Goal: Check status: Check status

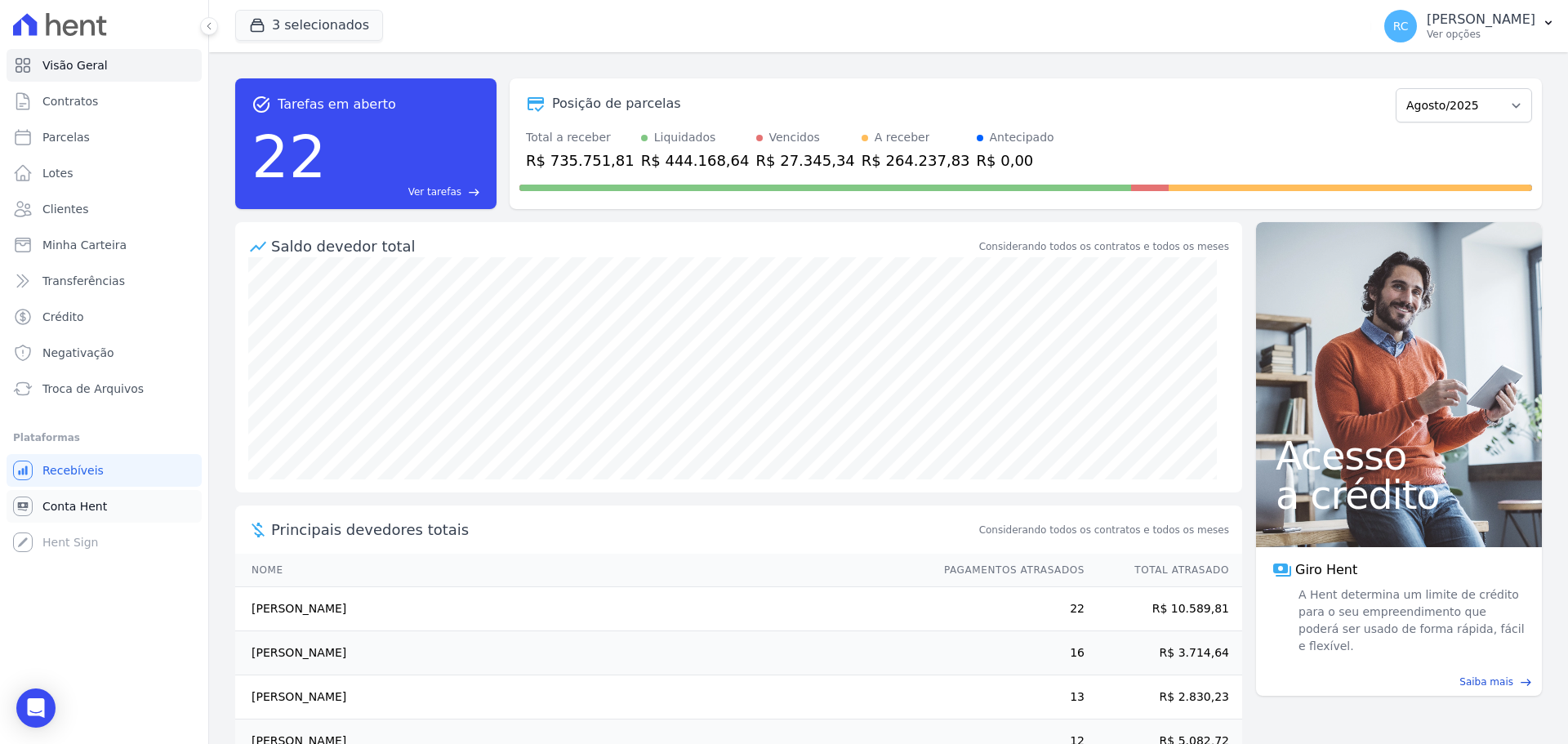
click at [80, 503] on span "Conta Hent" at bounding box center [74, 506] width 64 height 17
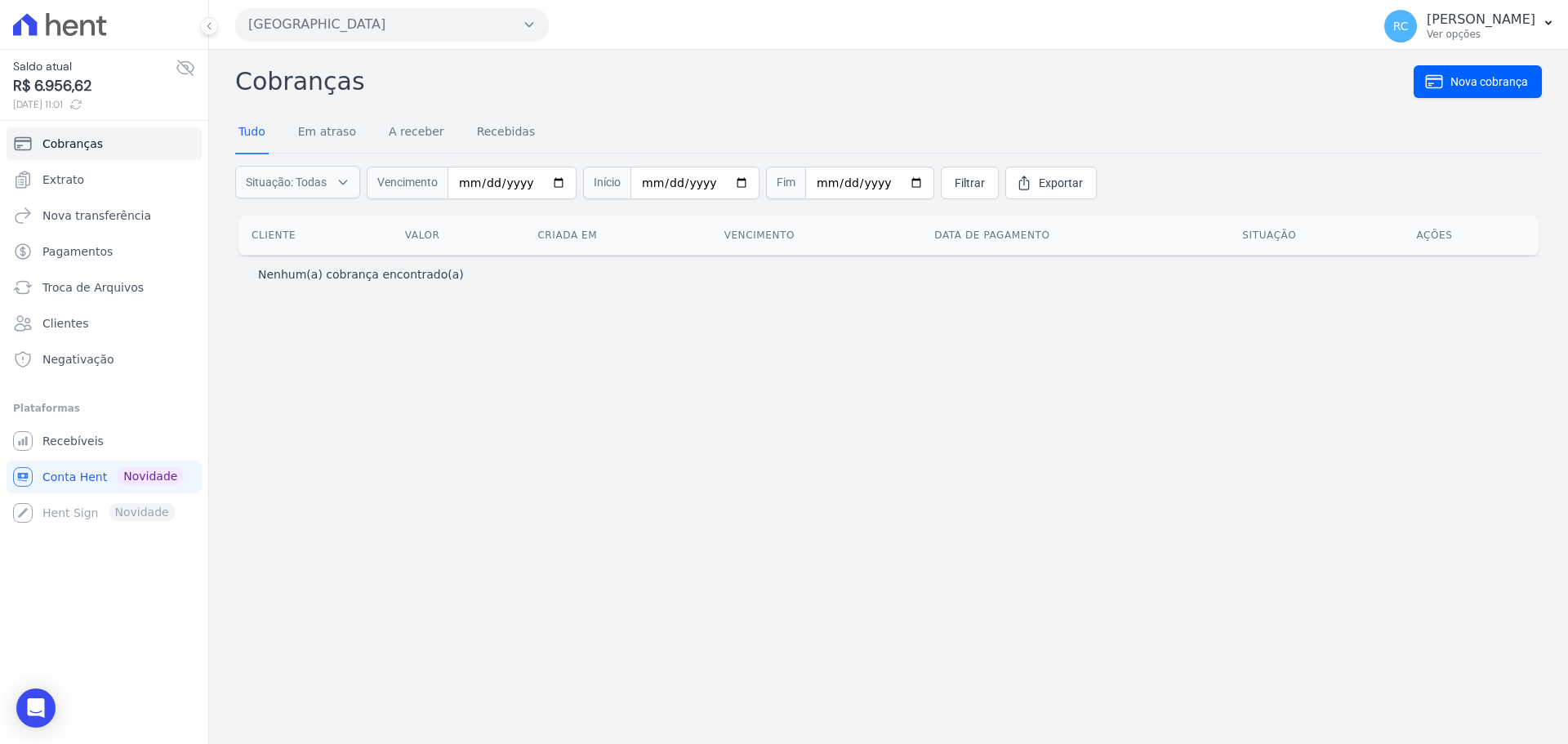
click at [368, 28] on button "[GEOGRAPHIC_DATA]" at bounding box center [392, 25] width 314 height 33
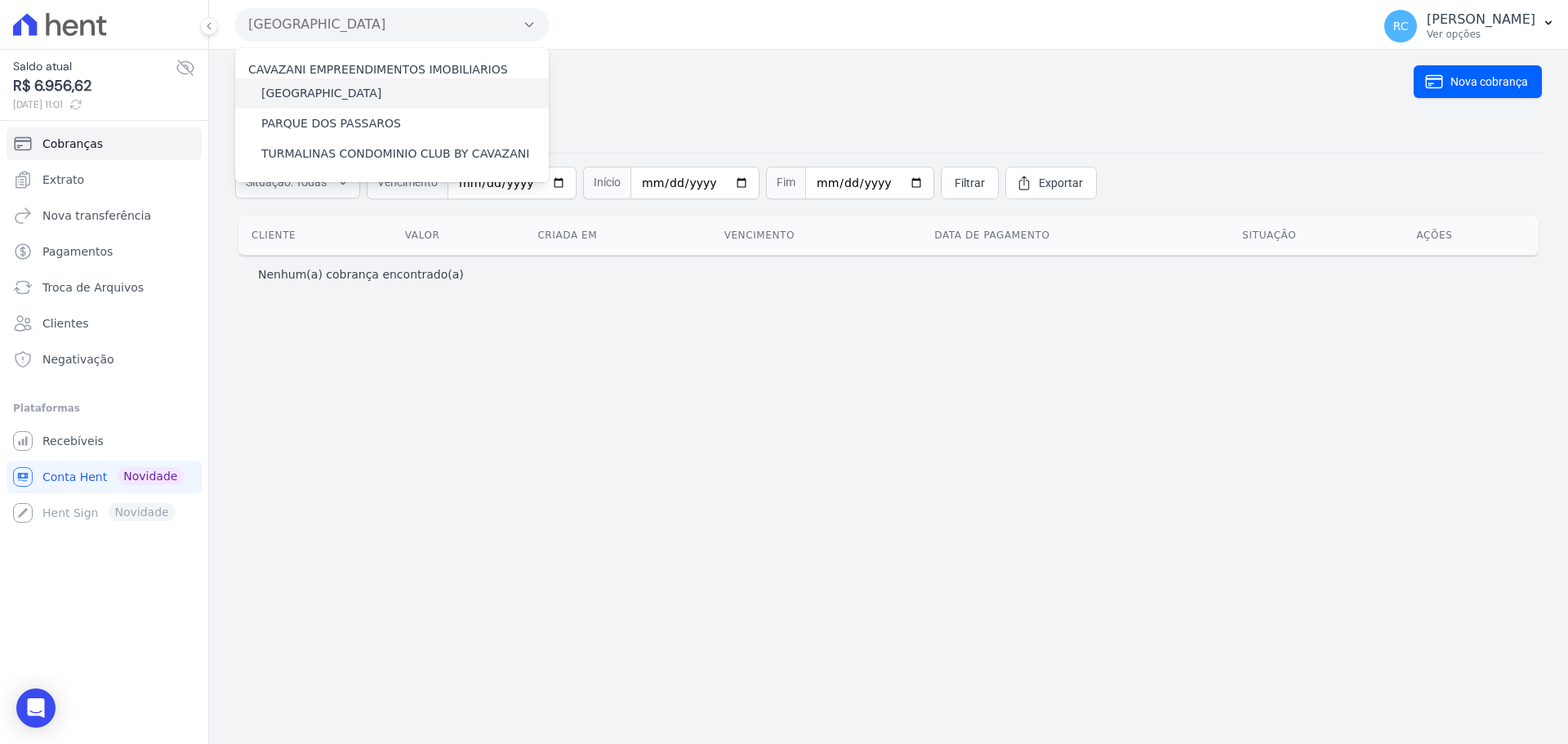
click at [368, 93] on label "[GEOGRAPHIC_DATA]" at bounding box center [321, 94] width 120 height 17
click at [0, 0] on input "[GEOGRAPHIC_DATA]" at bounding box center [0, 0] width 0 height 0
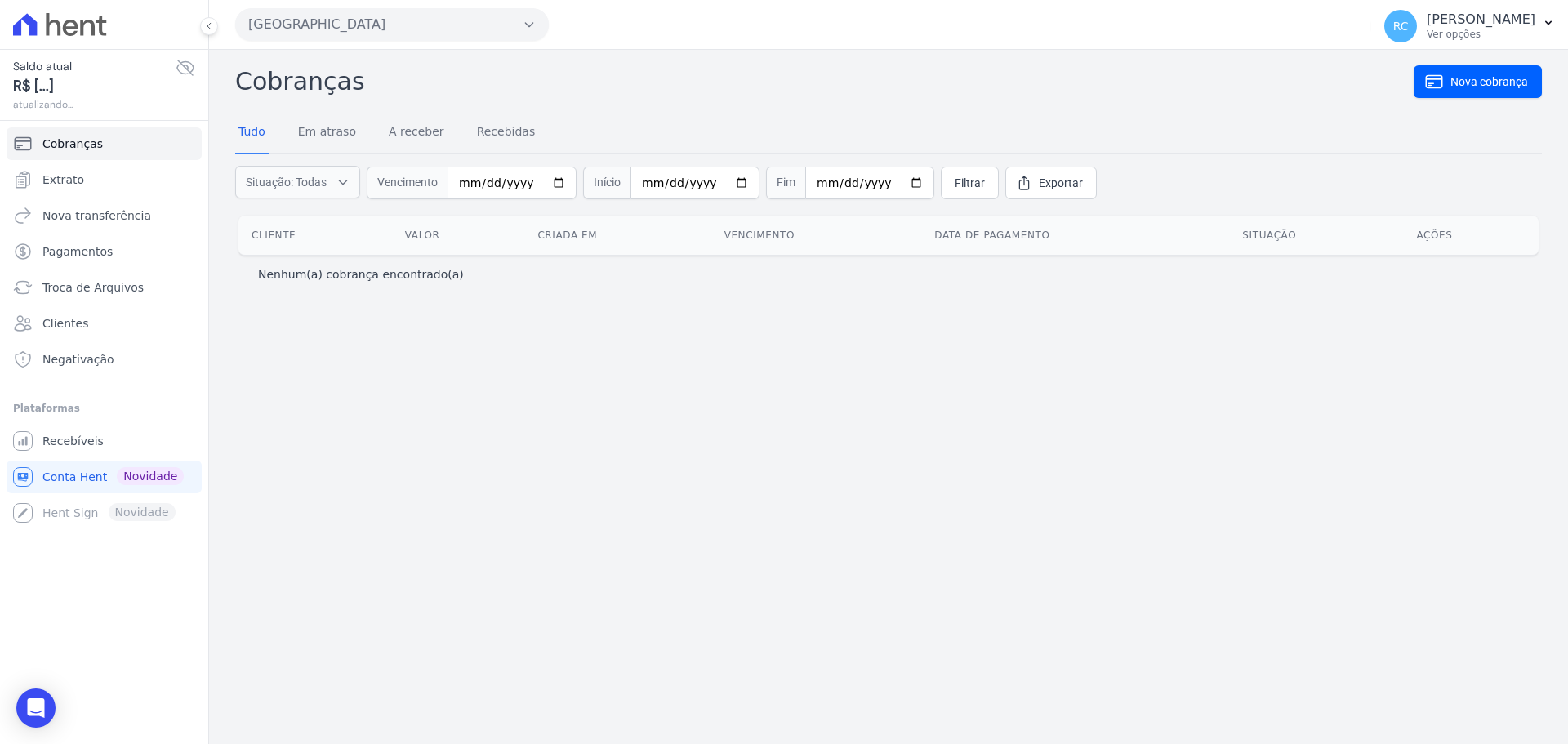
click at [391, 32] on button "[GEOGRAPHIC_DATA]" at bounding box center [392, 25] width 314 height 33
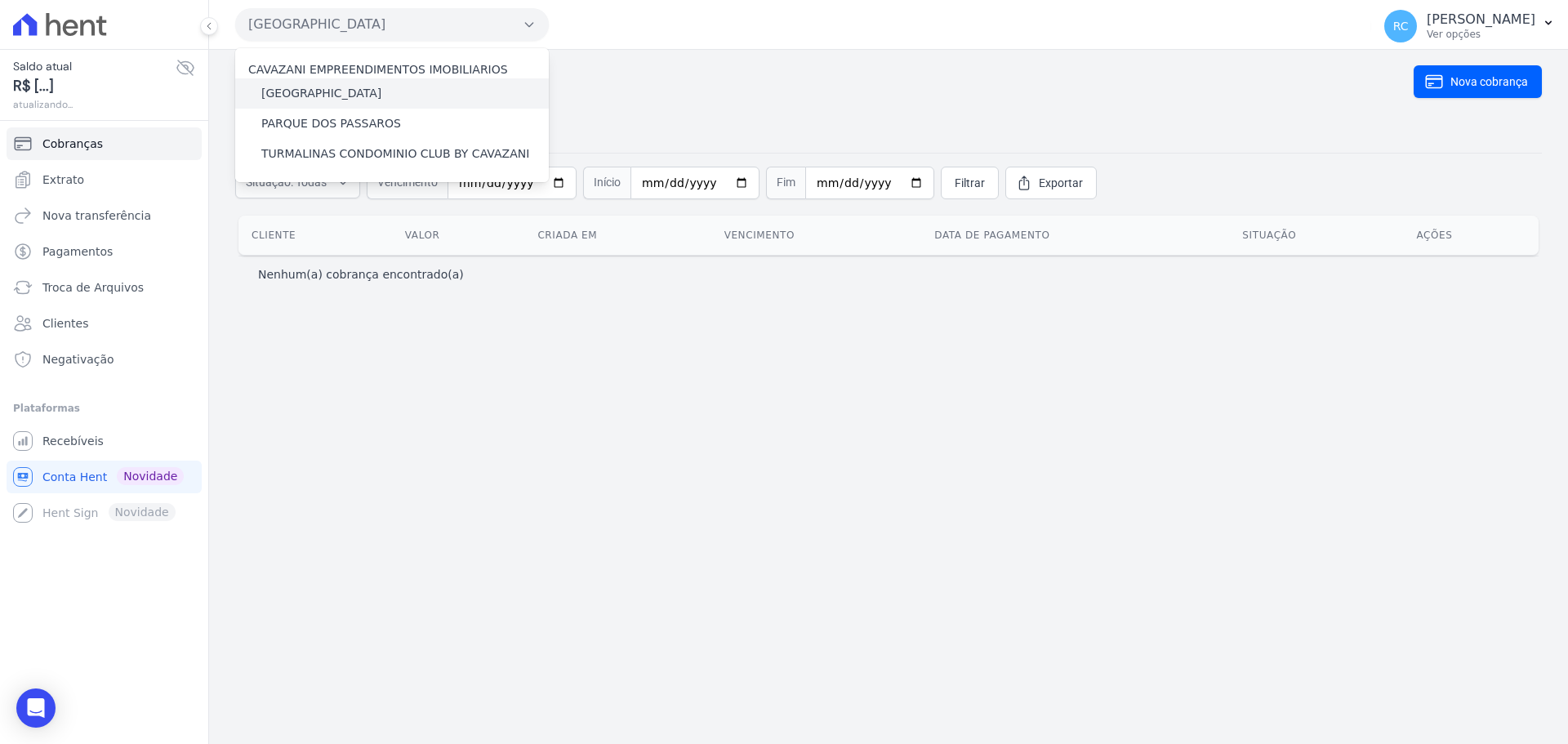
click at [350, 85] on label "PARQUE DAS FLORES" at bounding box center [321, 94] width 120 height 17
click at [0, 0] on input "PARQUE DAS FLORES" at bounding box center [0, 0] width 0 height 0
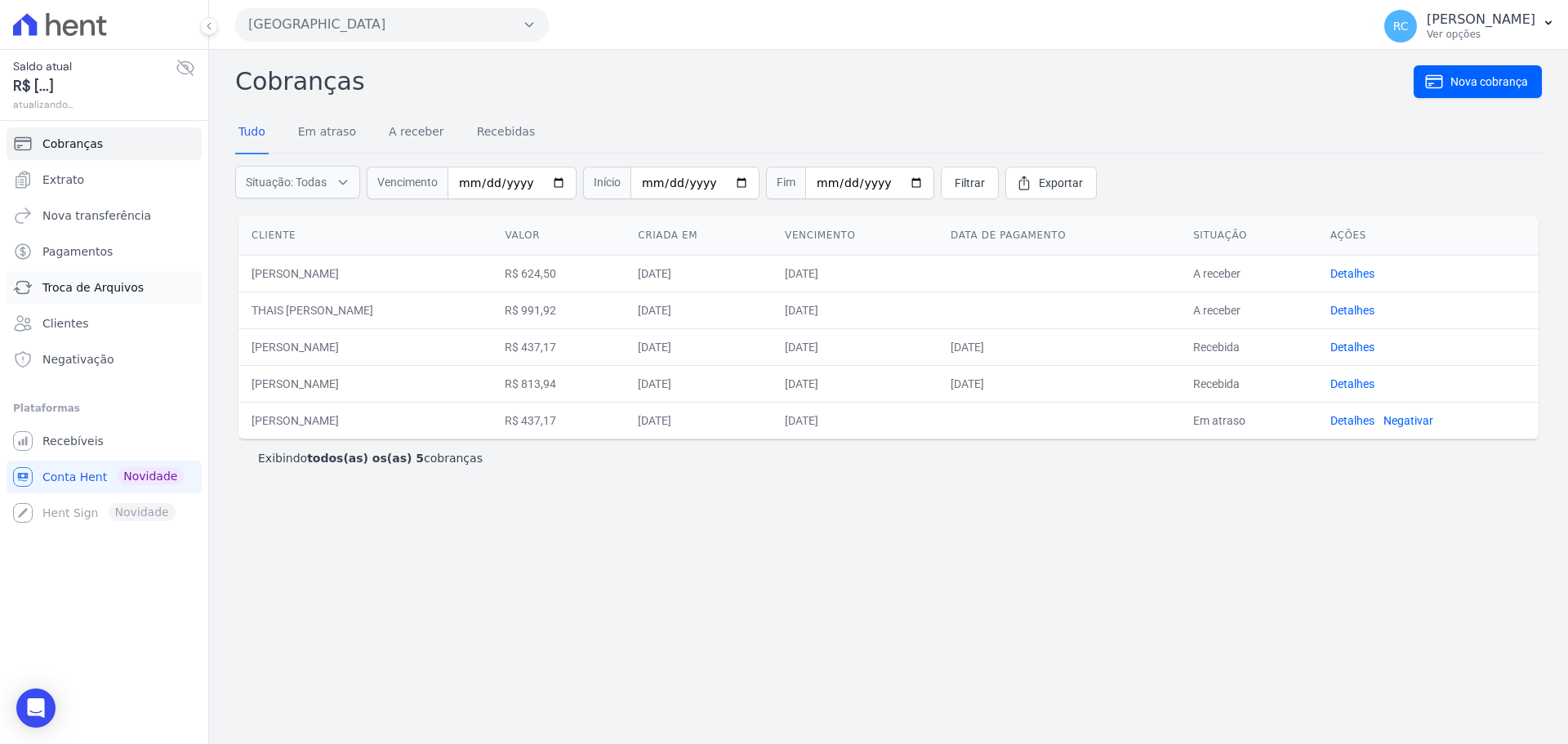
click at [105, 295] on link "Troca de Arquivos" at bounding box center [104, 288] width 195 height 33
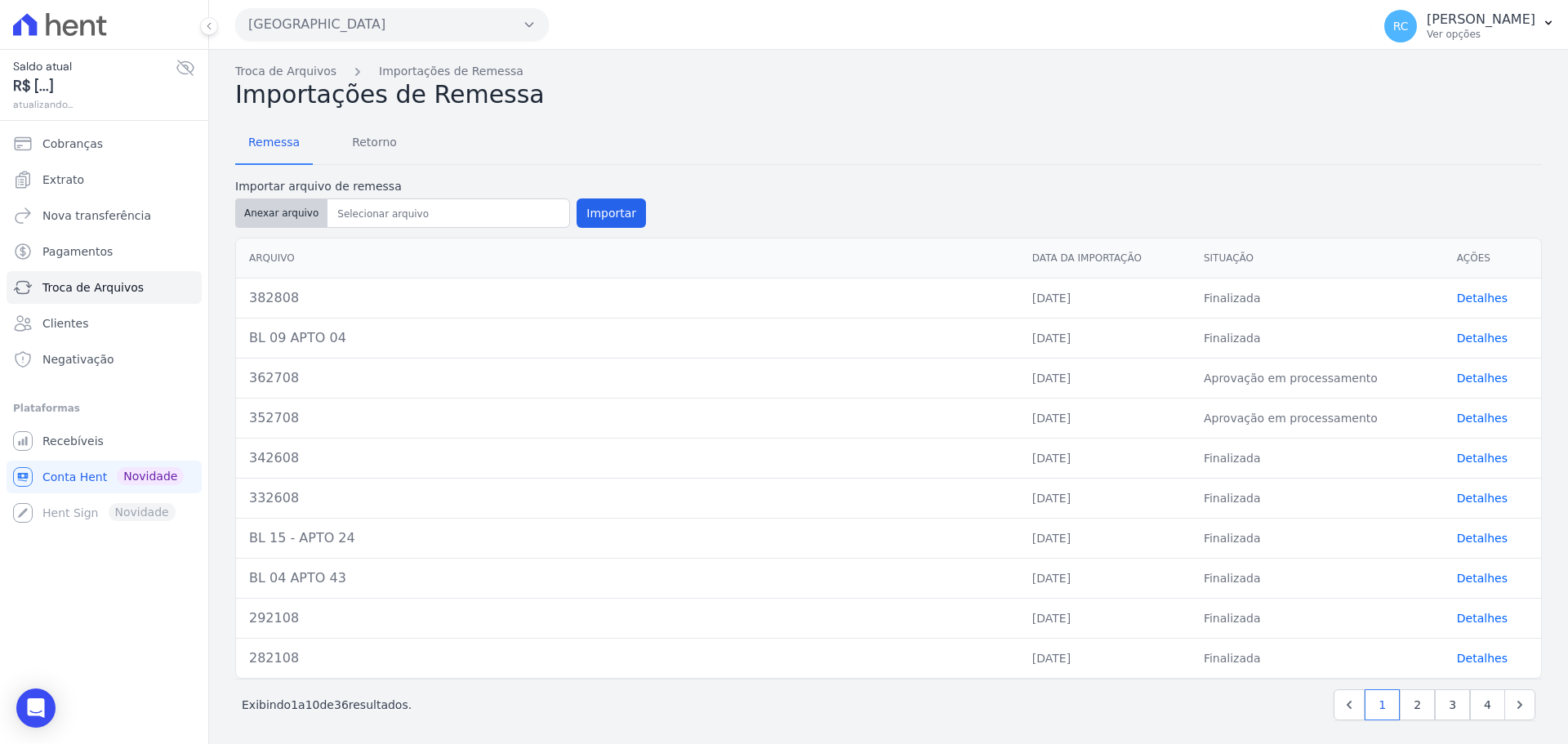
click at [285, 198] on button "Anexar arquivo" at bounding box center [281, 213] width 93 height 29
type input "392908"
click at [603, 210] on button "Importar" at bounding box center [612, 213] width 70 height 29
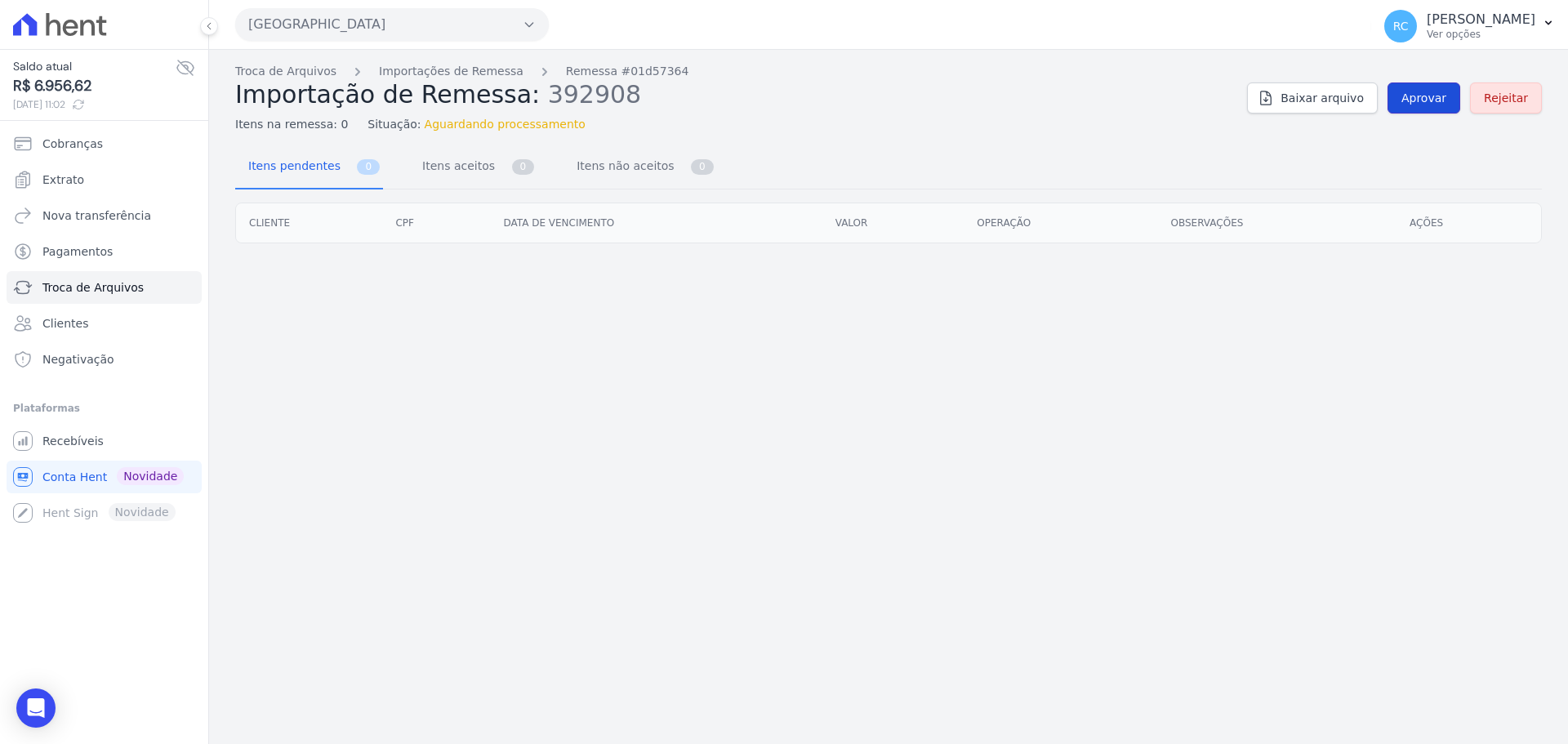
click at [1447, 98] on span "Aprovar" at bounding box center [1424, 98] width 45 height 17
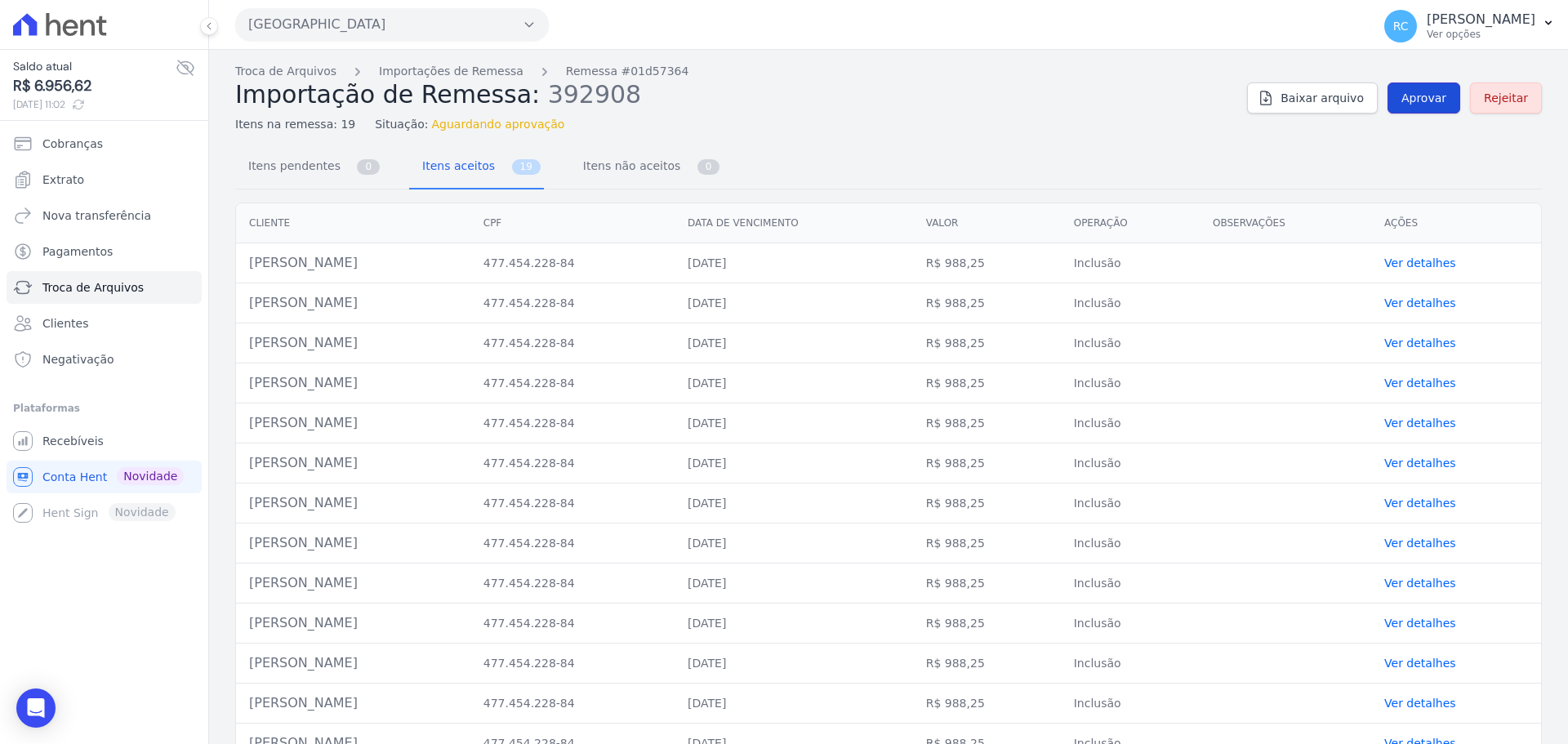
click at [1402, 105] on span "Aprovar" at bounding box center [1424, 98] width 45 height 17
click at [1407, 101] on span "Aprovar" at bounding box center [1424, 98] width 45 height 17
click at [1388, 94] on link "Aprovar" at bounding box center [1424, 98] width 72 height 31
click at [1403, 101] on span "Aprovar" at bounding box center [1424, 98] width 45 height 17
click at [1421, 109] on link "Aprovar" at bounding box center [1424, 98] width 72 height 31
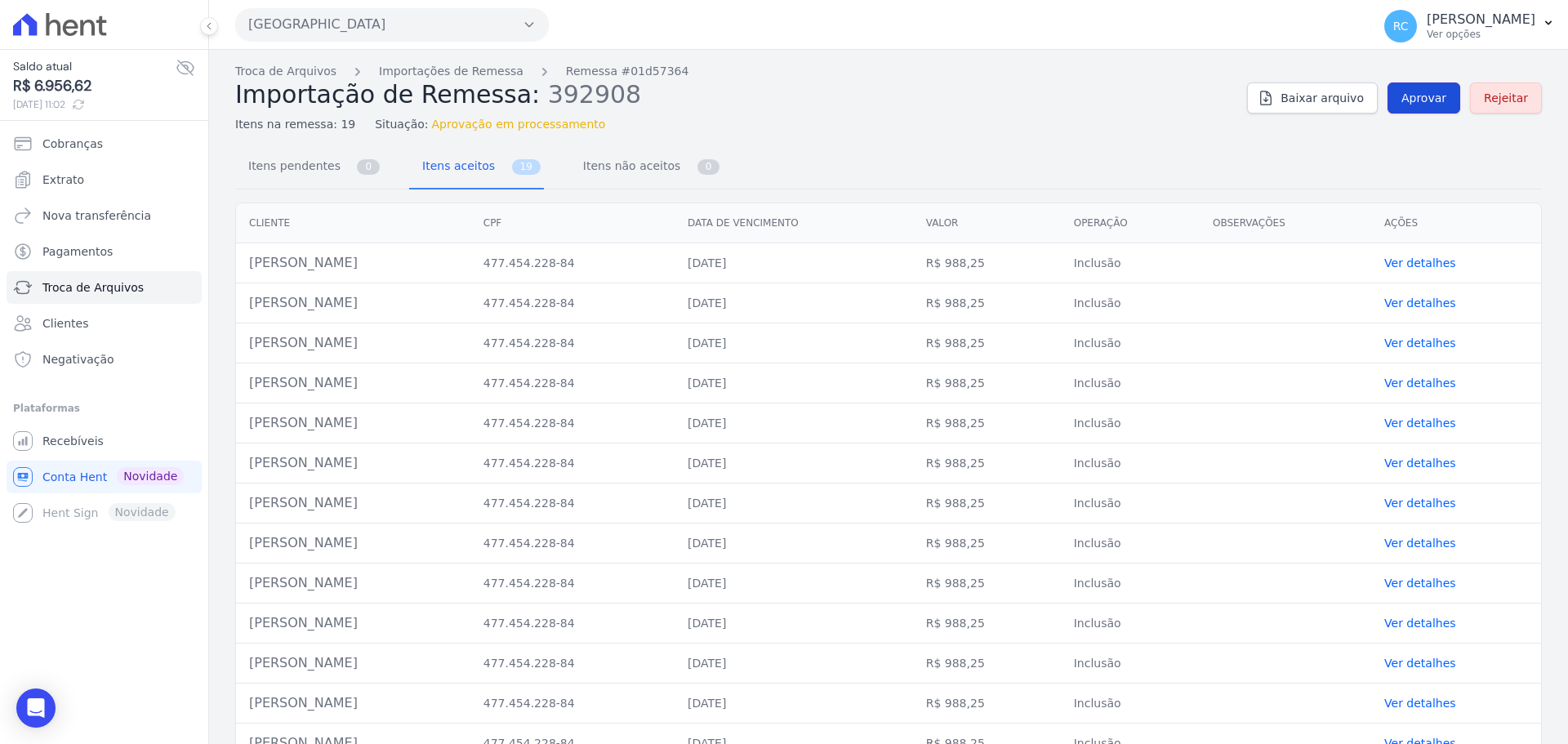
drag, startPoint x: 1403, startPoint y: 116, endPoint x: 1415, endPoint y: 97, distance: 22.5
click at [1415, 97] on span "Aprovar" at bounding box center [1424, 98] width 45 height 17
click at [1402, 97] on span "Aprovar" at bounding box center [1424, 98] width 45 height 17
click at [1402, 103] on span "Aprovar" at bounding box center [1424, 98] width 45 height 17
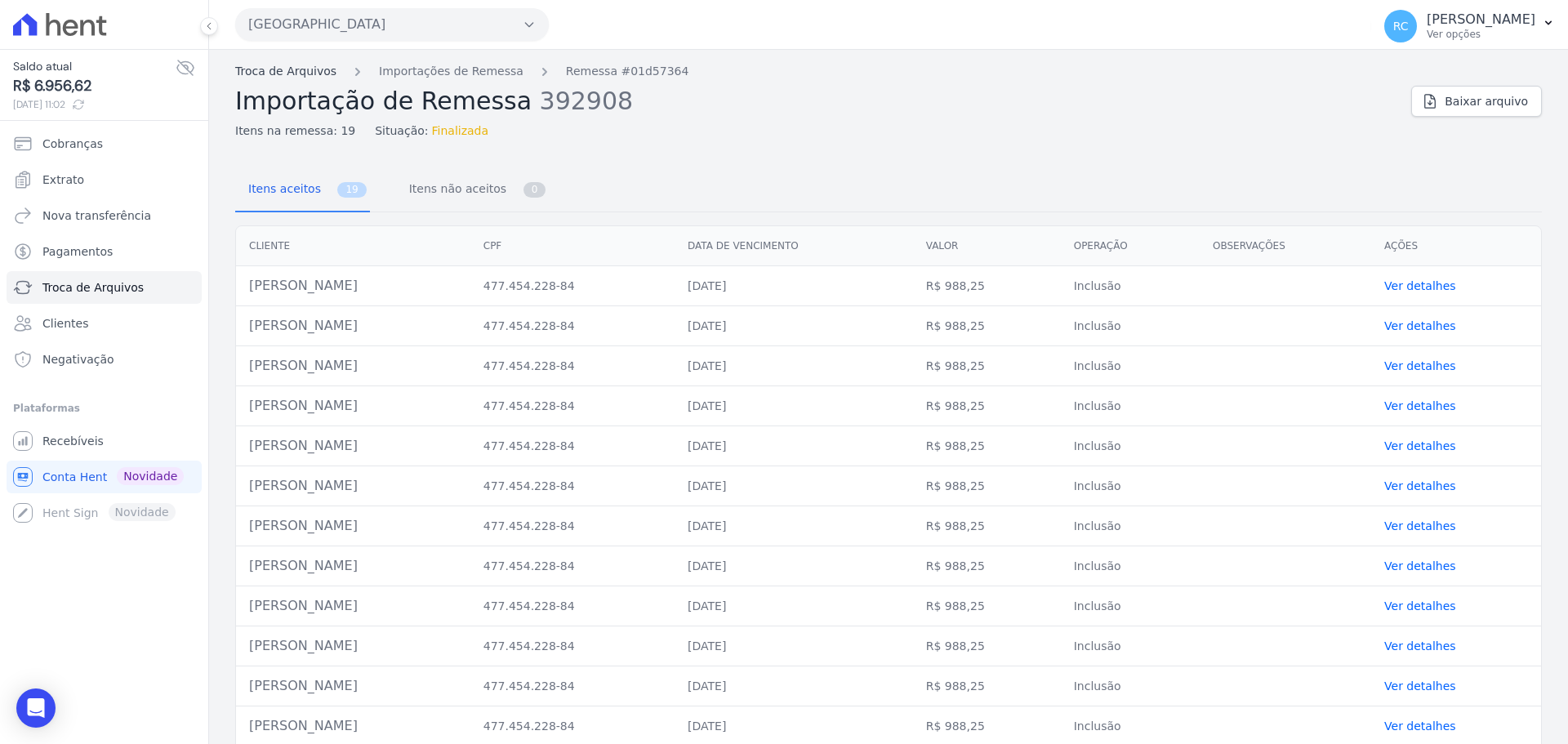
click at [293, 73] on link "Troca de Arquivos" at bounding box center [285, 72] width 101 height 17
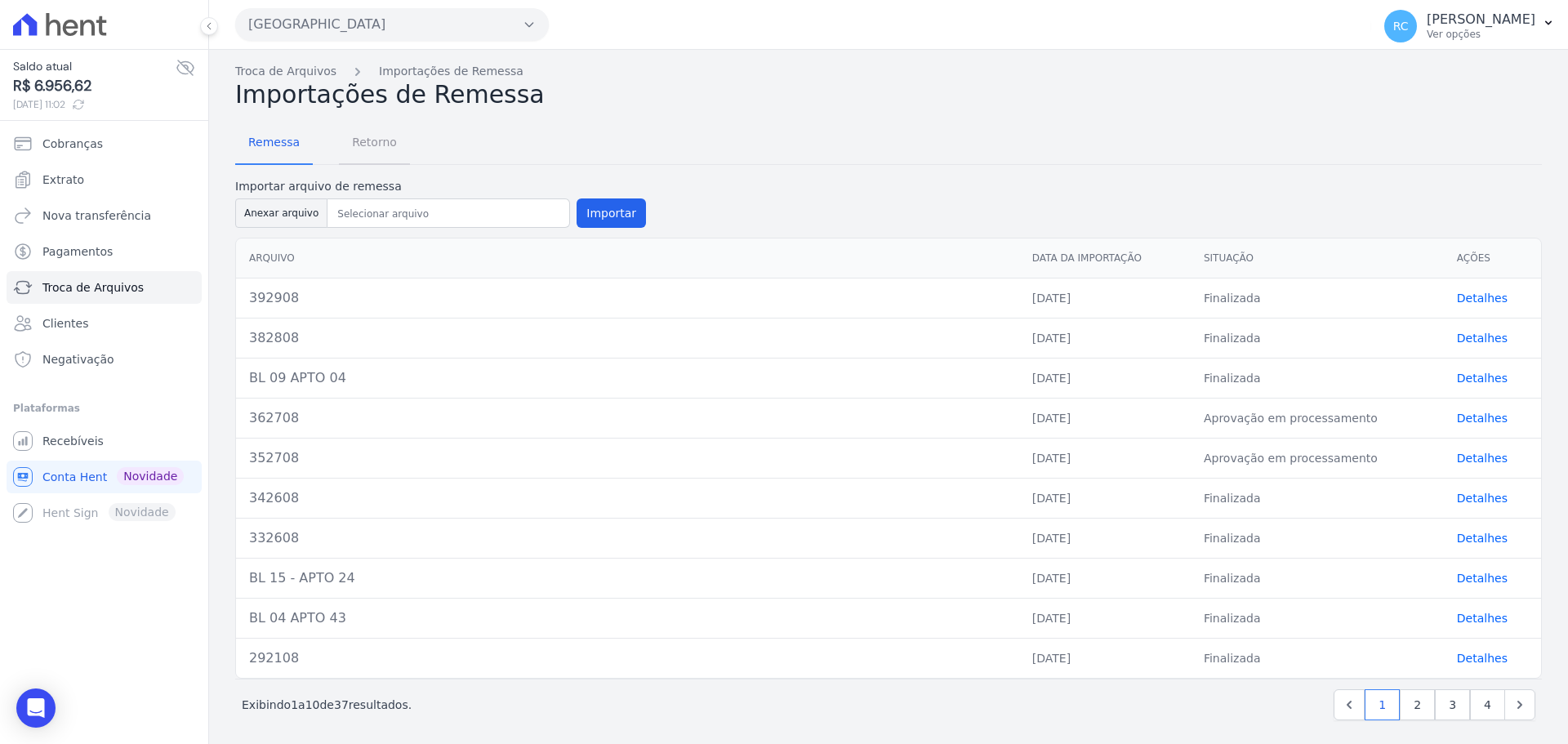
click at [375, 144] on span "Retorno" at bounding box center [374, 142] width 64 height 33
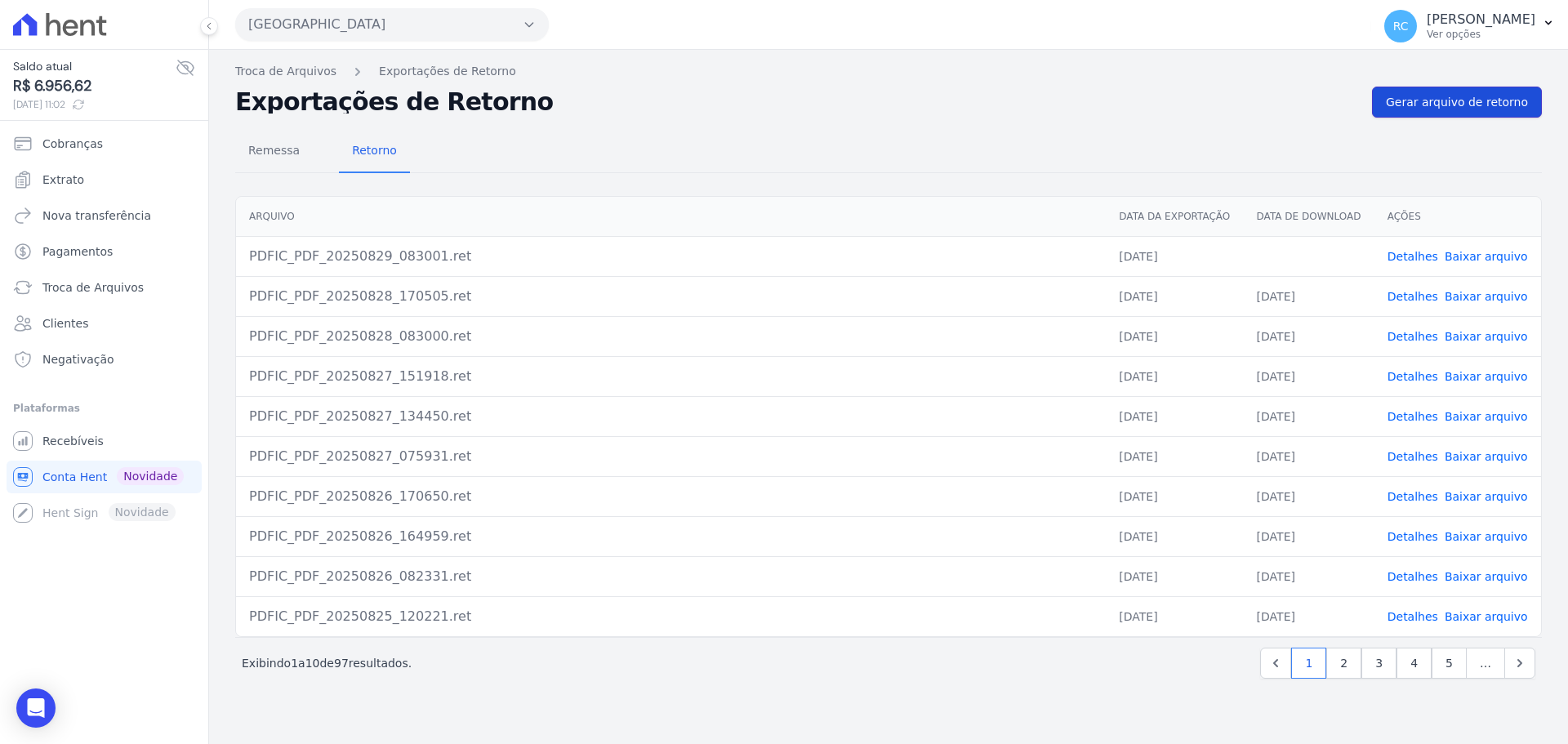
click at [1481, 111] on link "Gerar arquivo de retorno" at bounding box center [1457, 102] width 170 height 31
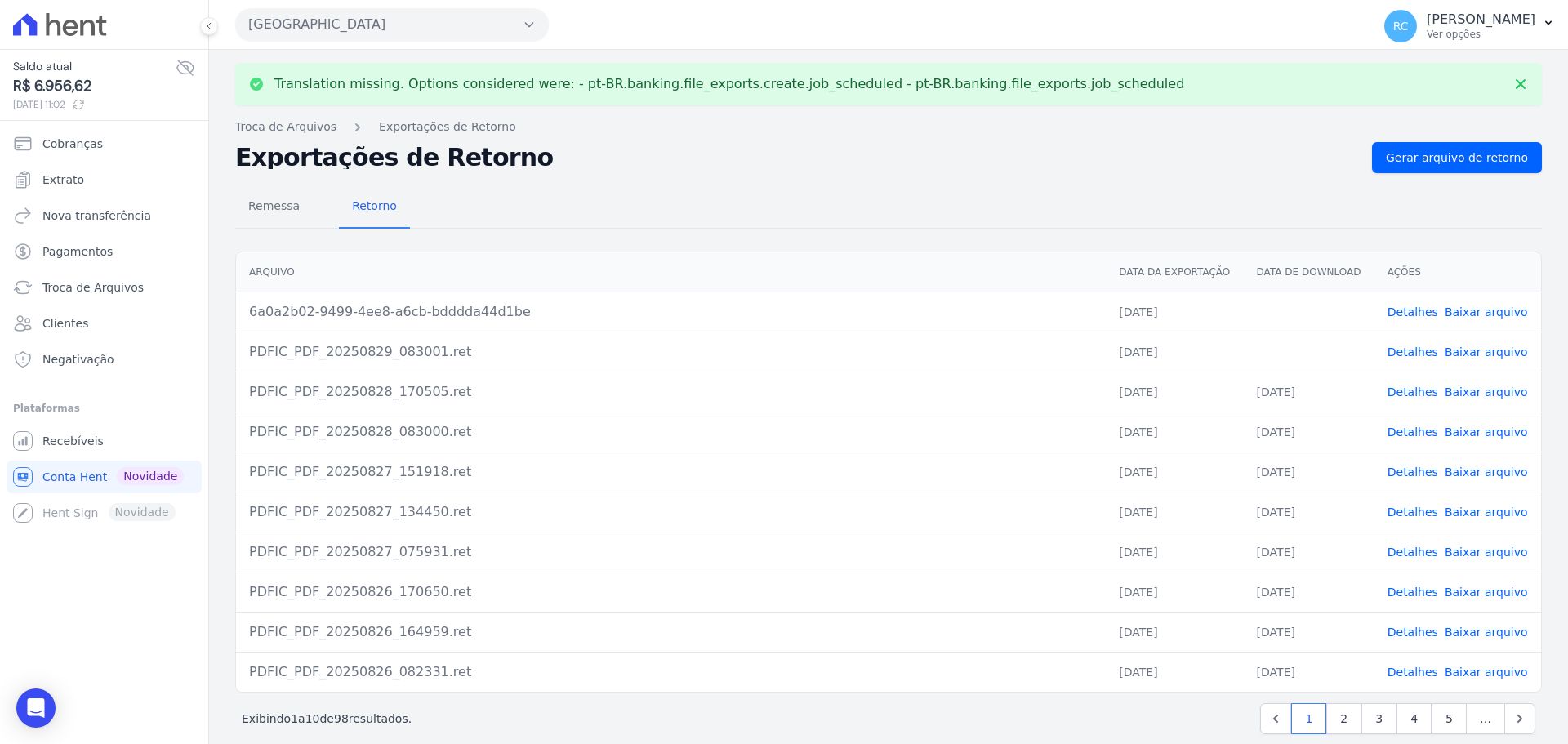
click at [1490, 351] on link "Baixar arquivo" at bounding box center [1486, 352] width 83 height 13
click at [1471, 313] on link "Baixar arquivo" at bounding box center [1486, 312] width 83 height 13
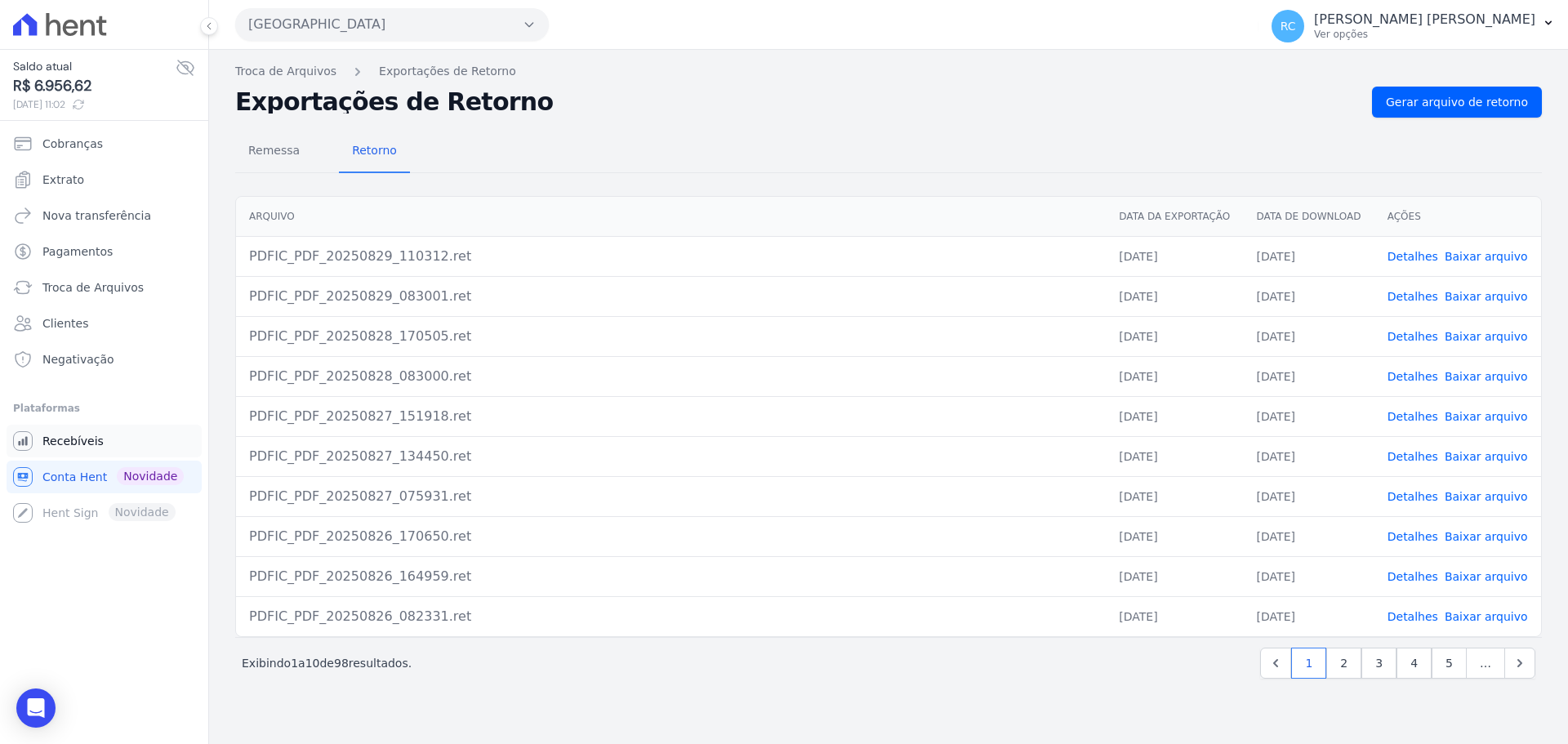
click at [83, 443] on span "Recebíveis" at bounding box center [72, 441] width 61 height 17
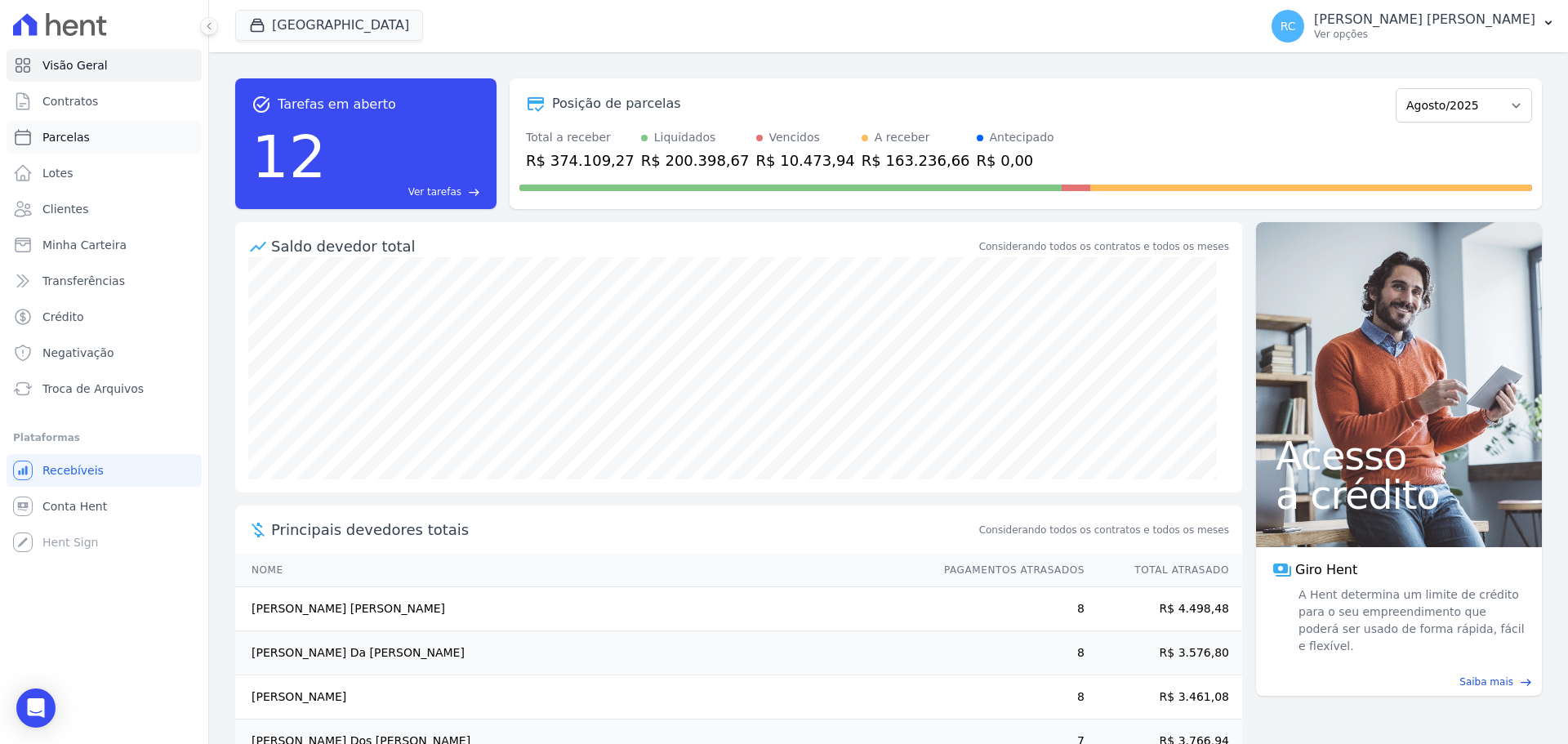
click at [97, 133] on link "Parcelas" at bounding box center [104, 138] width 195 height 33
select select
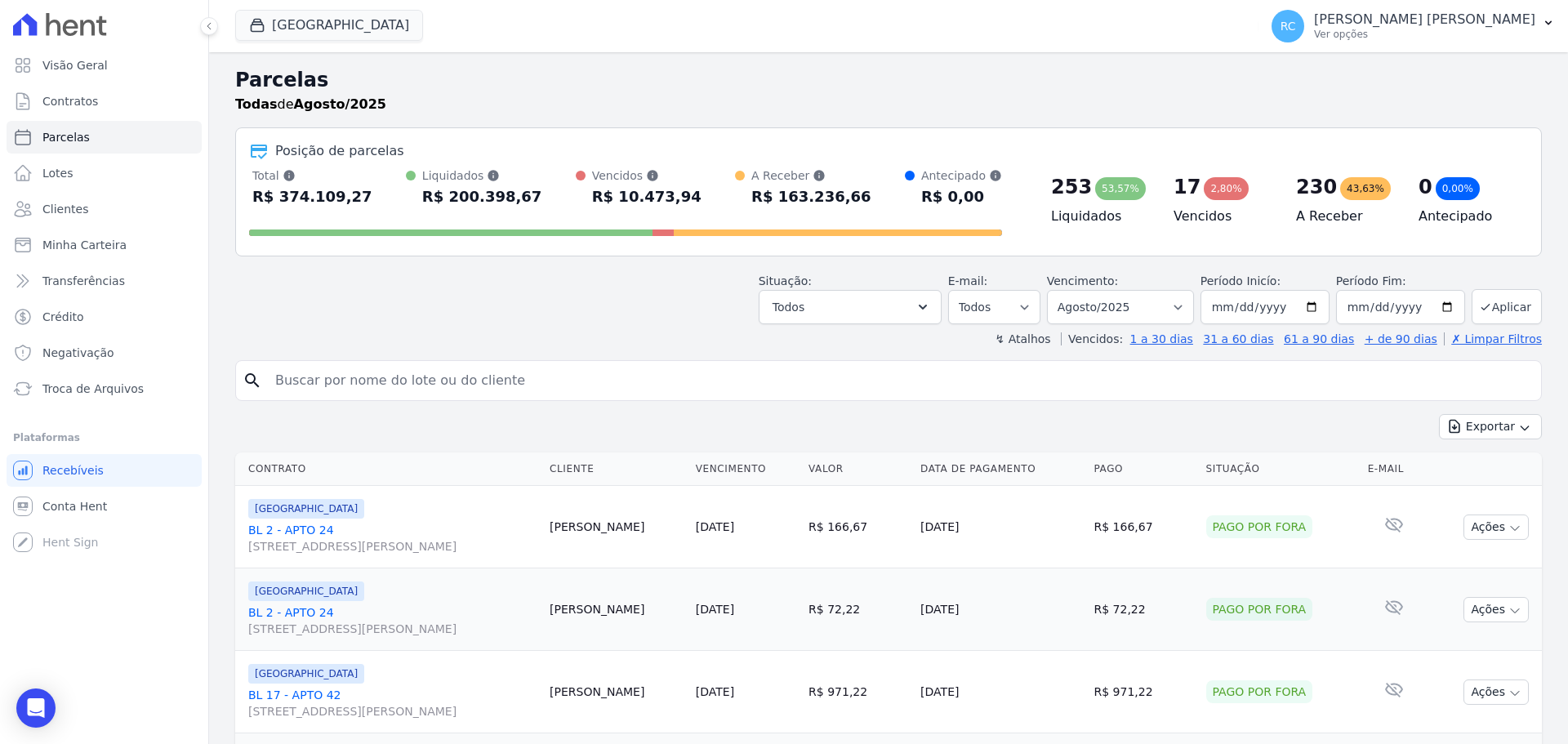
click at [431, 371] on input "search" at bounding box center [899, 381] width 1269 height 33
type input "beatriz da silva"
select select
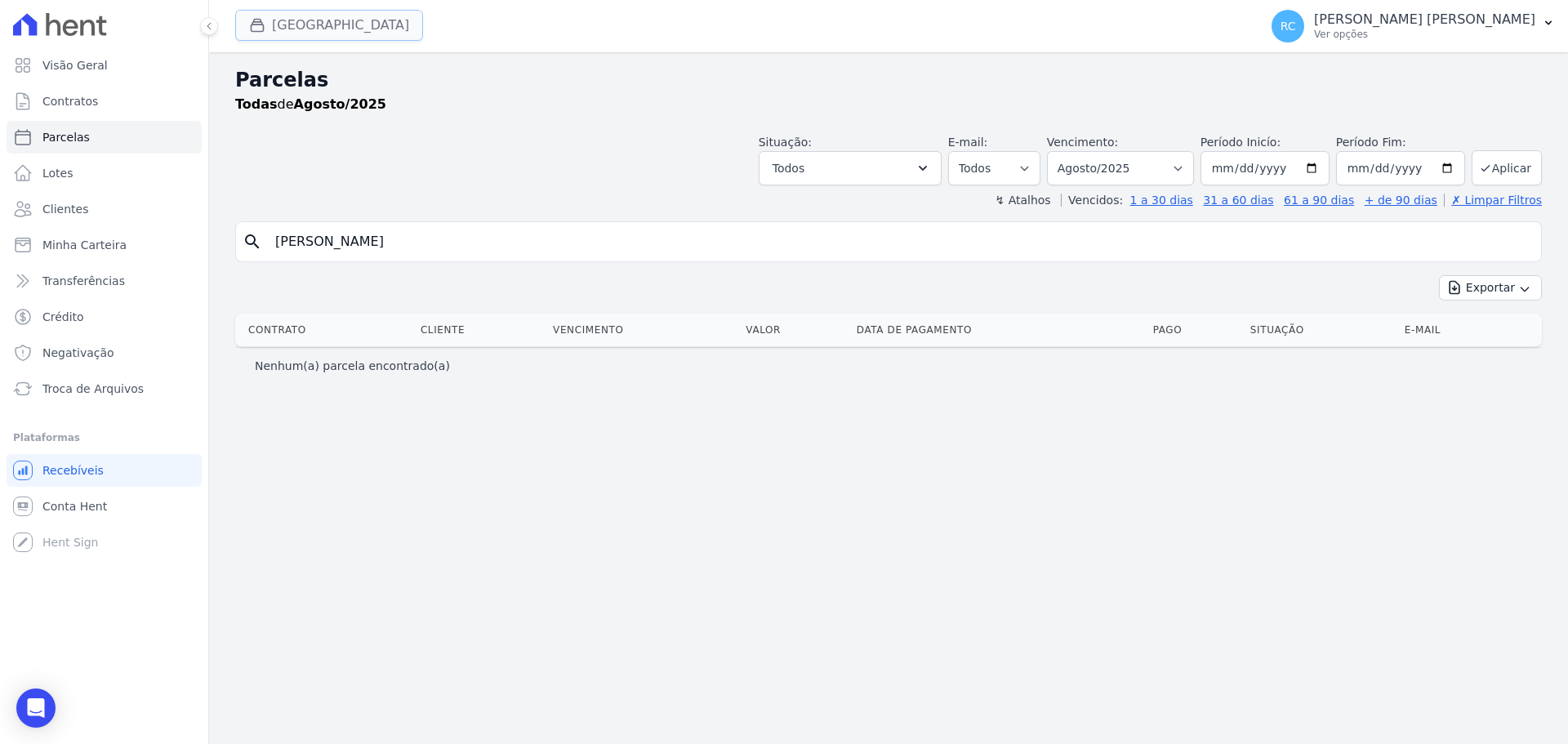
click at [312, 15] on button "Parque Das Flores" at bounding box center [328, 26] width 188 height 31
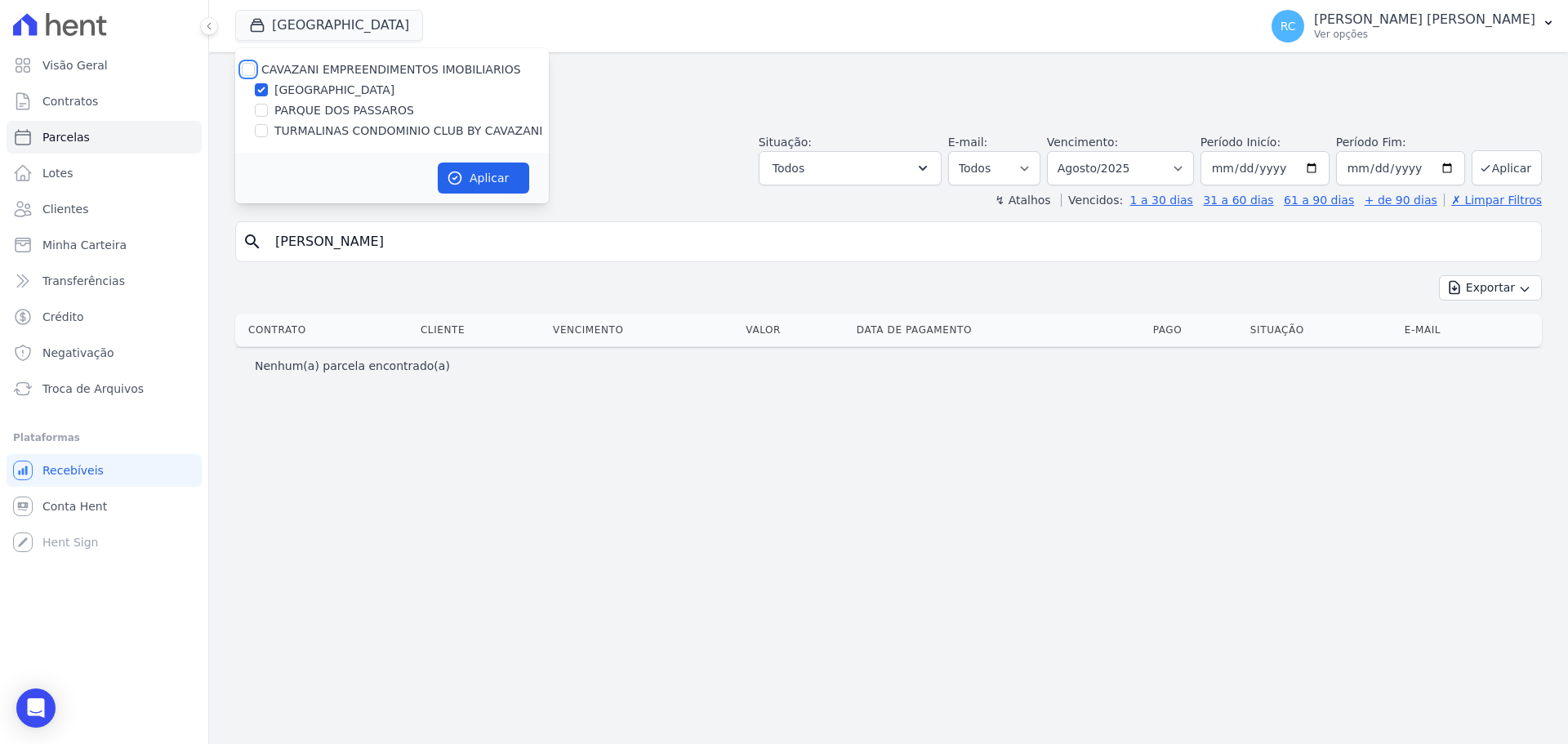
drag, startPoint x: 250, startPoint y: 75, endPoint x: 286, endPoint y: 94, distance: 40.7
click at [250, 73] on input "CAVAZANI EMPREENDIMENTOS IMOBILIARIOS" at bounding box center [249, 70] width 13 height 13
checkbox input "true"
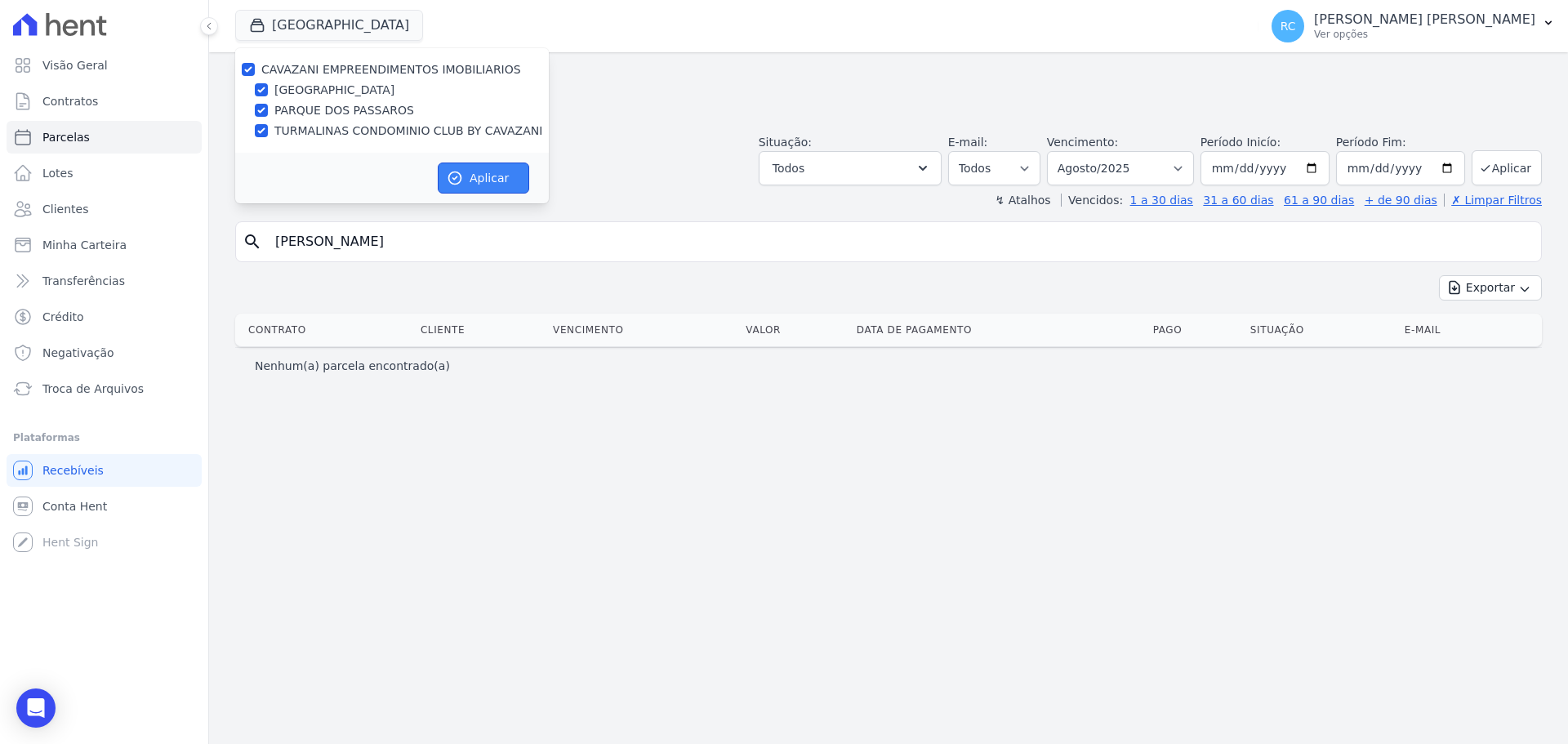
click at [487, 181] on button "Aplicar" at bounding box center [484, 178] width 92 height 31
select select
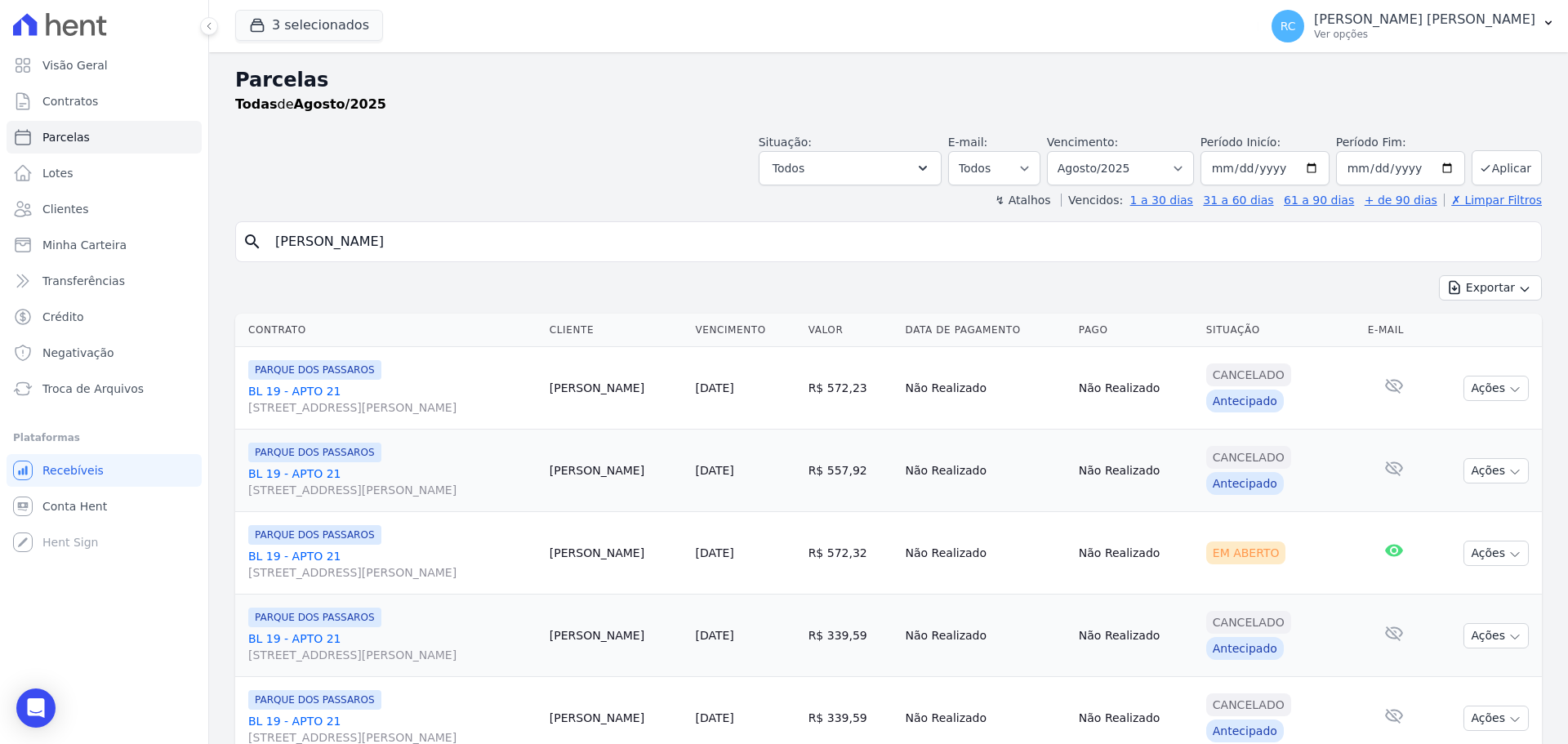
click at [271, 387] on link "BL 19 - APTO 21 Rua Arminda de Lima, 20, SALA 01, Centro" at bounding box center [393, 400] width 288 height 33
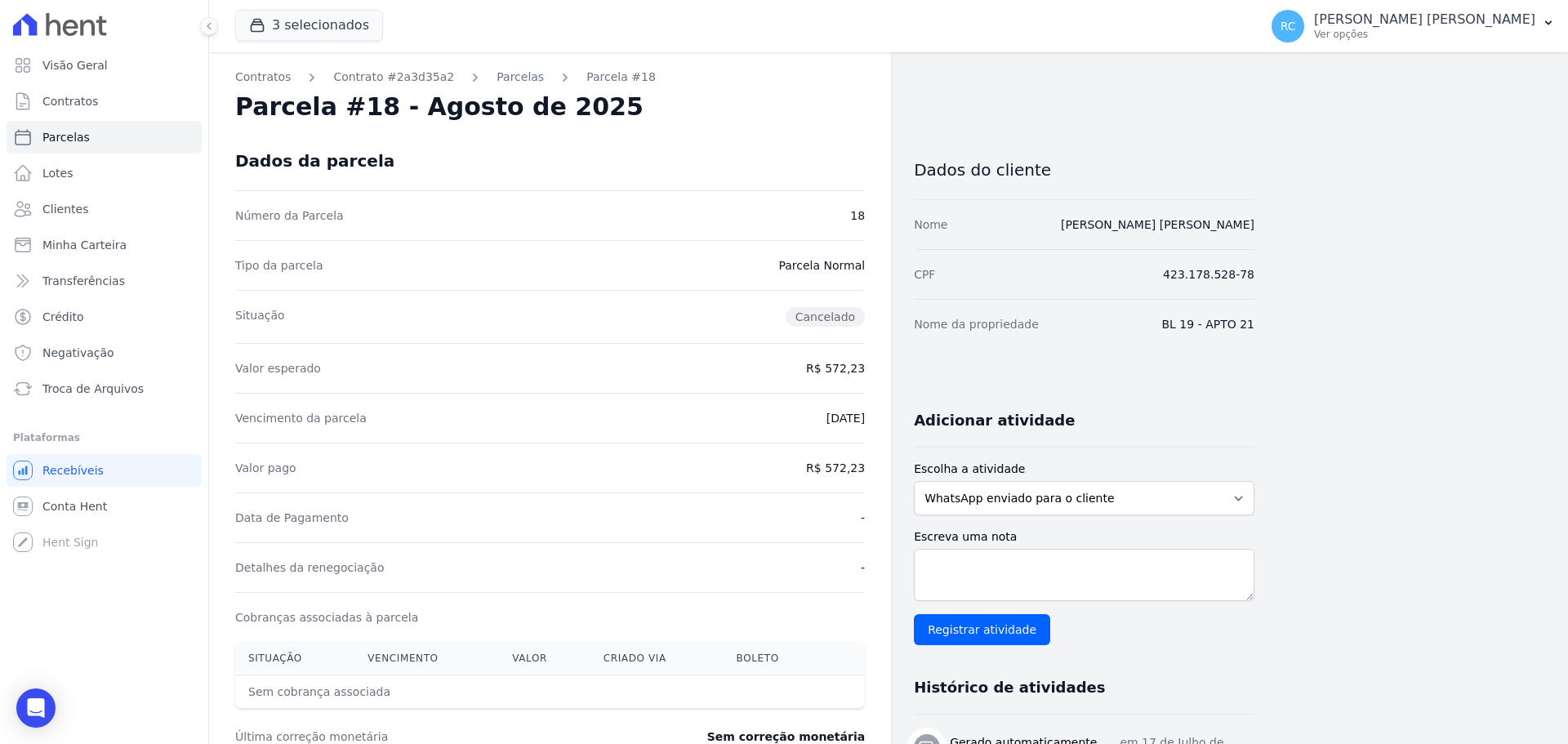
click at [1216, 270] on dd "423.178.528-78" at bounding box center [1209, 274] width 92 height 17
copy dl "423.178.528-78"
click at [1159, 218] on link "BEATRIZ DA SILVA CARVALHO" at bounding box center [1157, 225] width 194 height 13
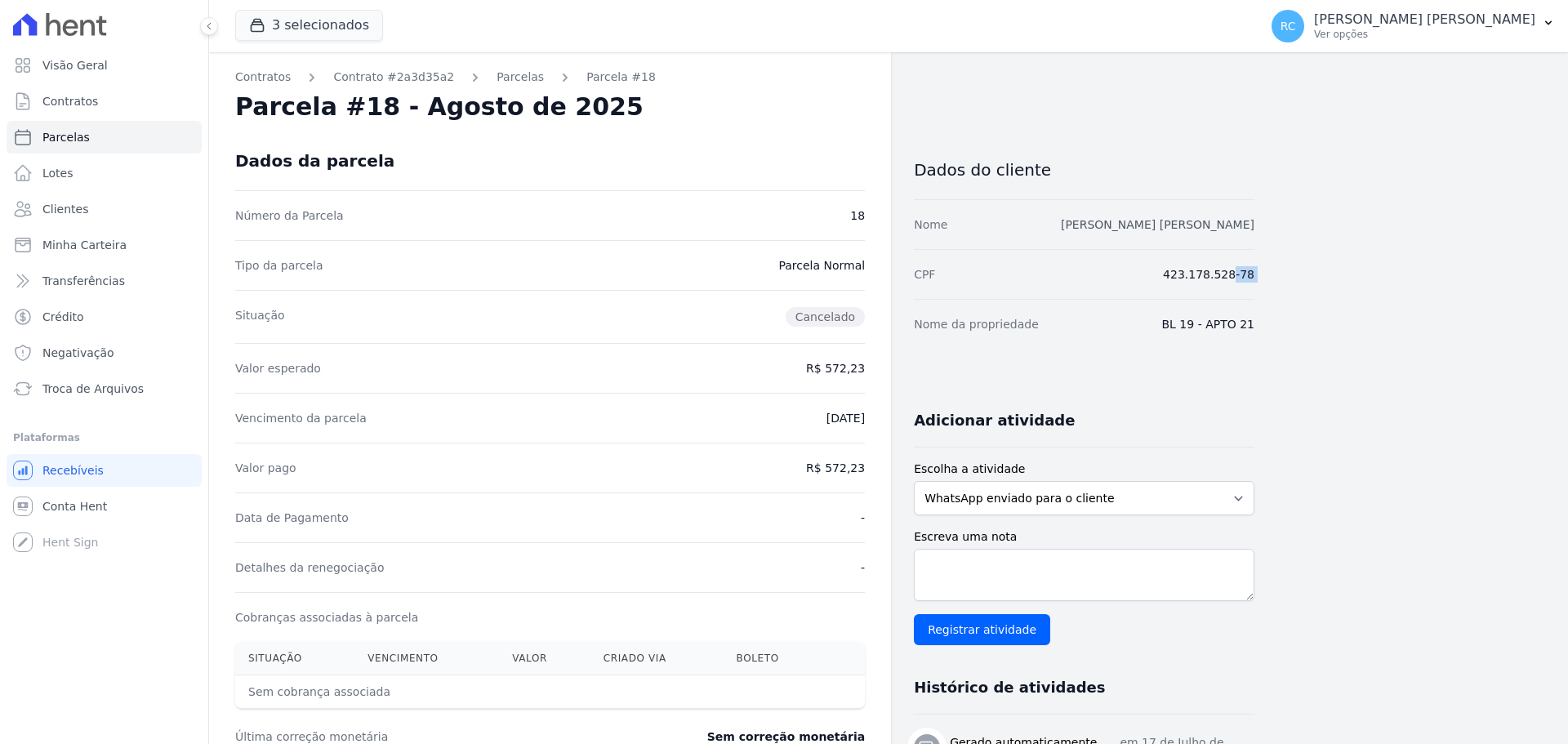
click at [1159, 218] on link "BEATRIZ DA SILVA CARVALHO" at bounding box center [1157, 225] width 194 height 13
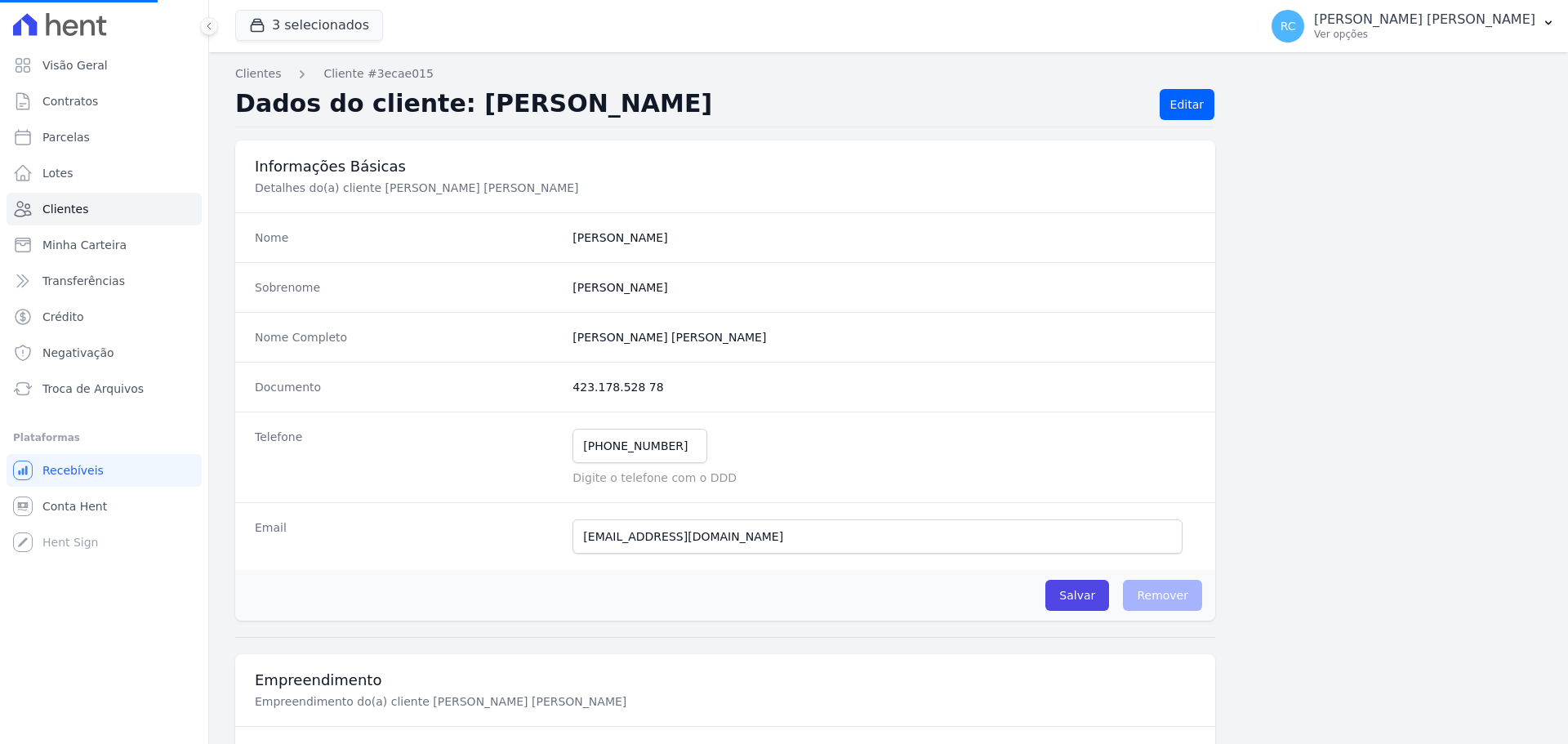
click at [1160, 227] on div "Nome Beatriz" at bounding box center [725, 237] width 980 height 50
click at [614, 336] on completo "Beatriz Da Silva Carvalho" at bounding box center [884, 338] width 623 height 17
copy dl "Beatriz Da Silva Carvalho"
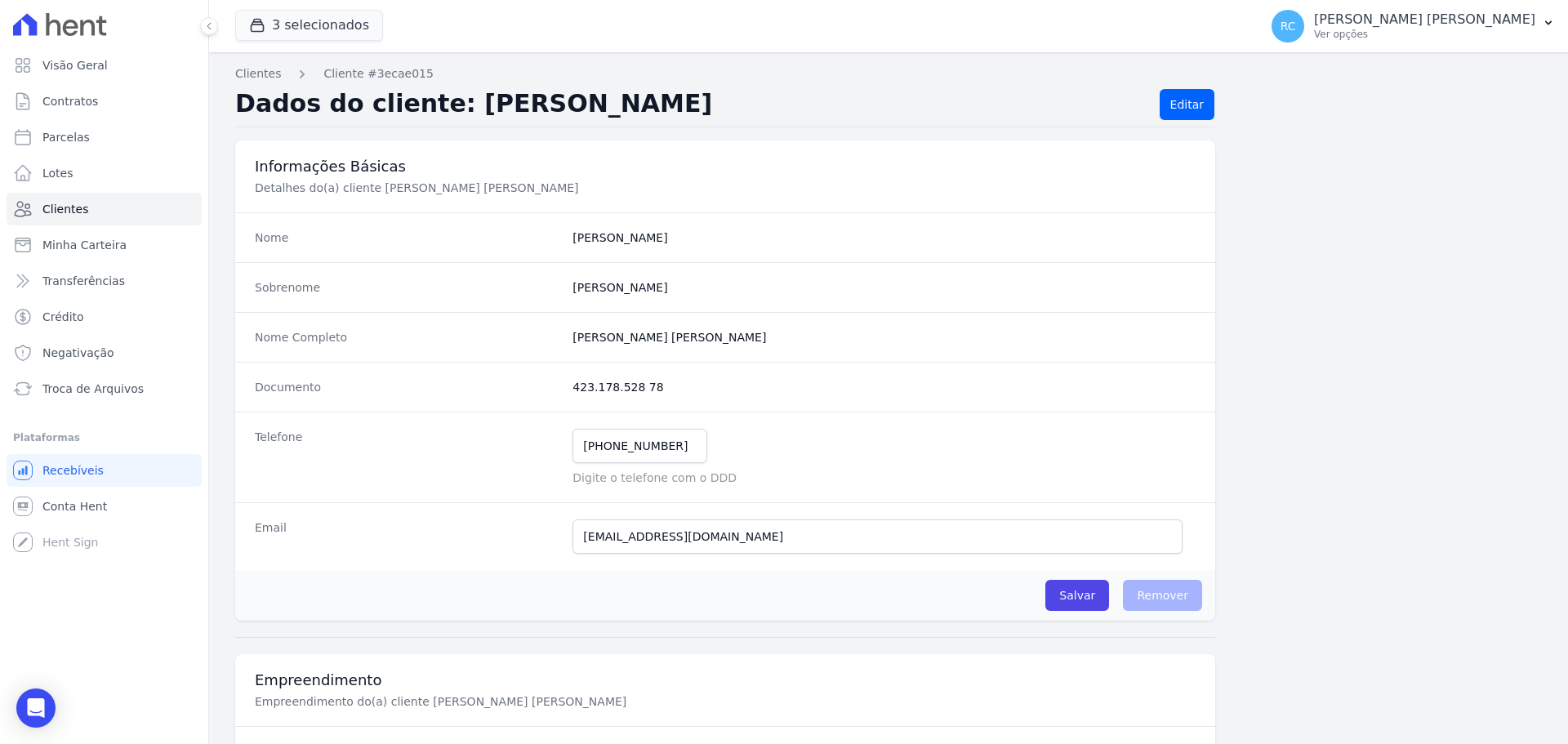
click at [610, 387] on dd "423.178.528 78" at bounding box center [884, 387] width 623 height 17
copy dl "423.178.528 78"
click at [100, 141] on link "Parcelas" at bounding box center [104, 138] width 195 height 33
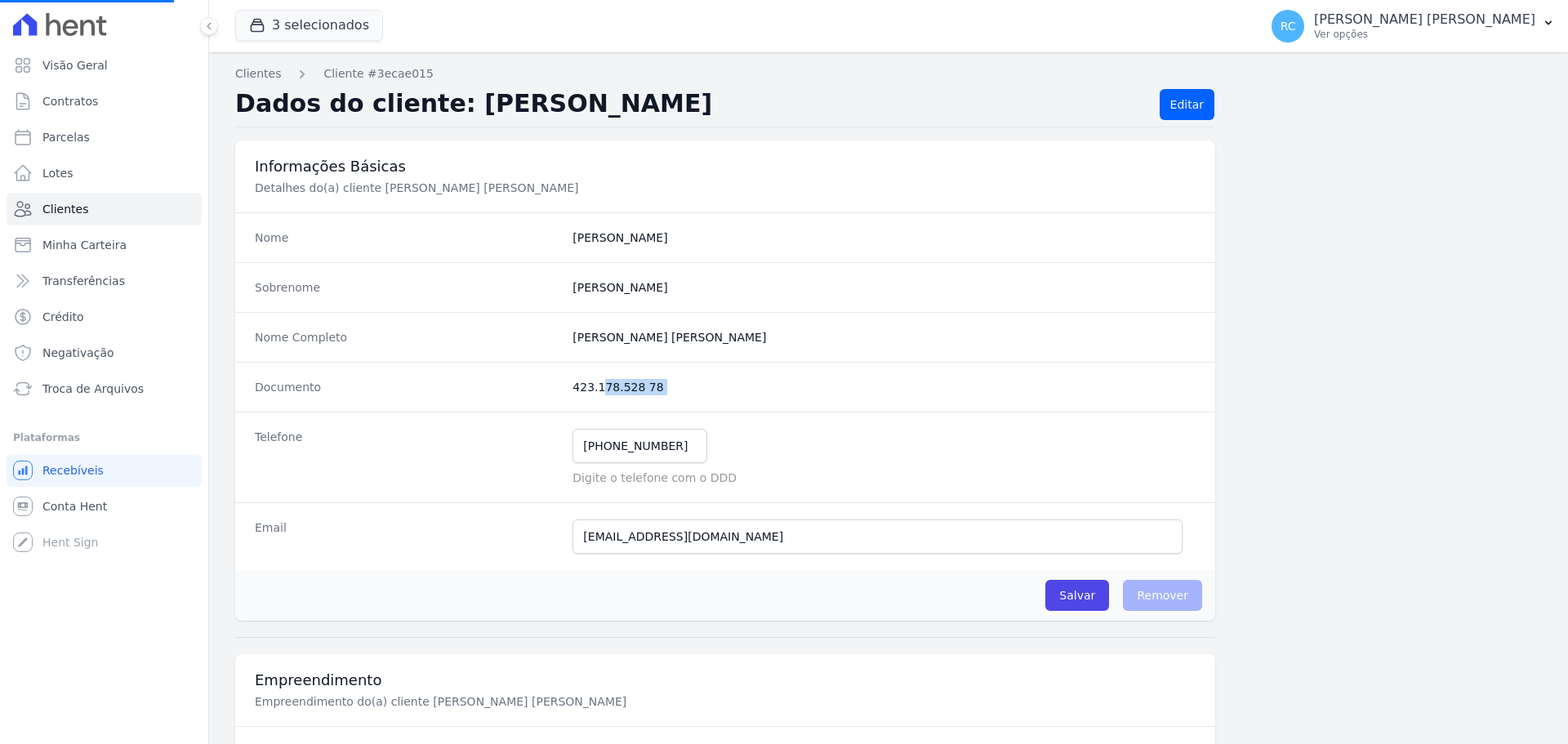
select select
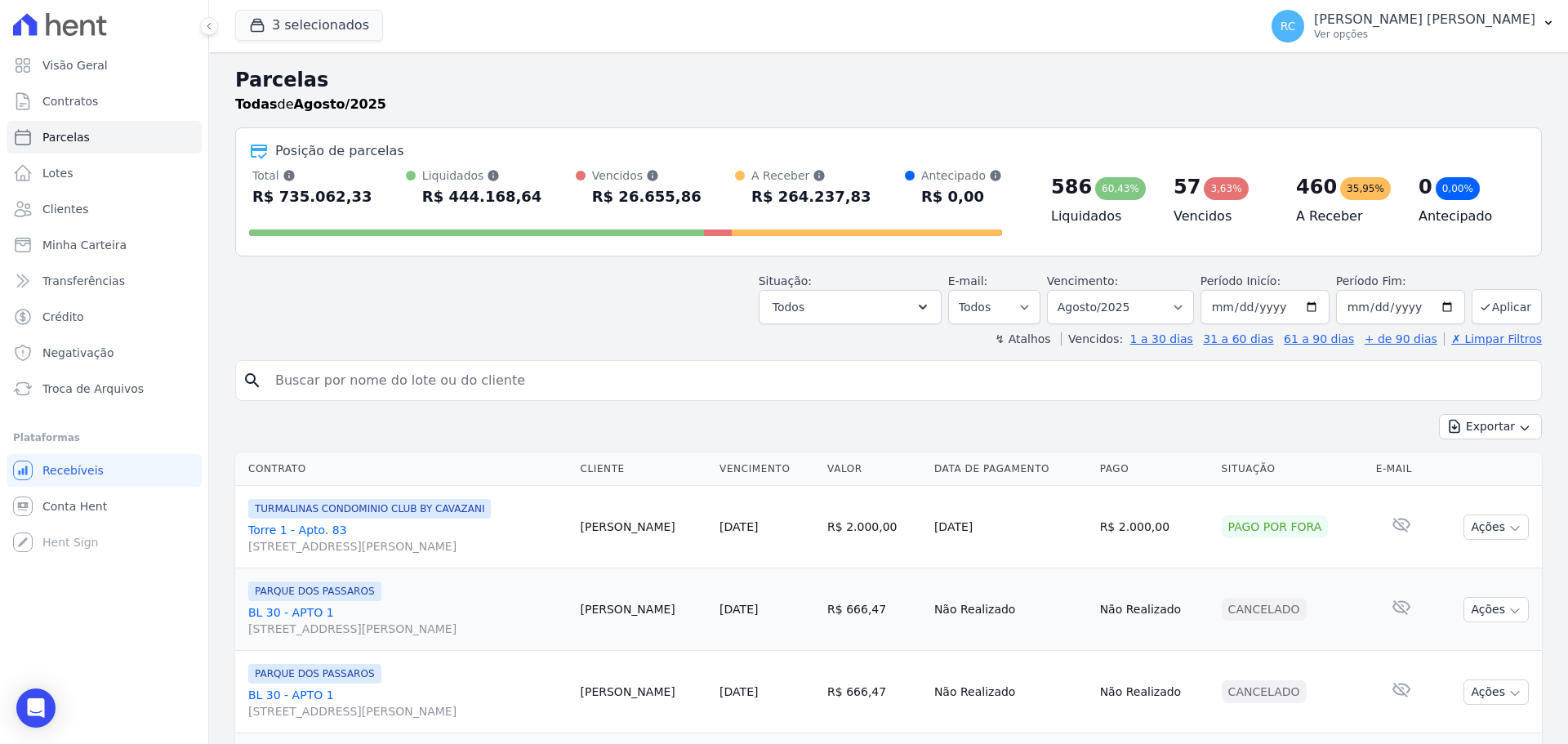
click at [591, 375] on input "search" at bounding box center [899, 381] width 1269 height 33
paste input "RAFAEL DA SILVA MENDONÇA"
type input "RAFAEL DA SILVA MENDONÇA"
select select
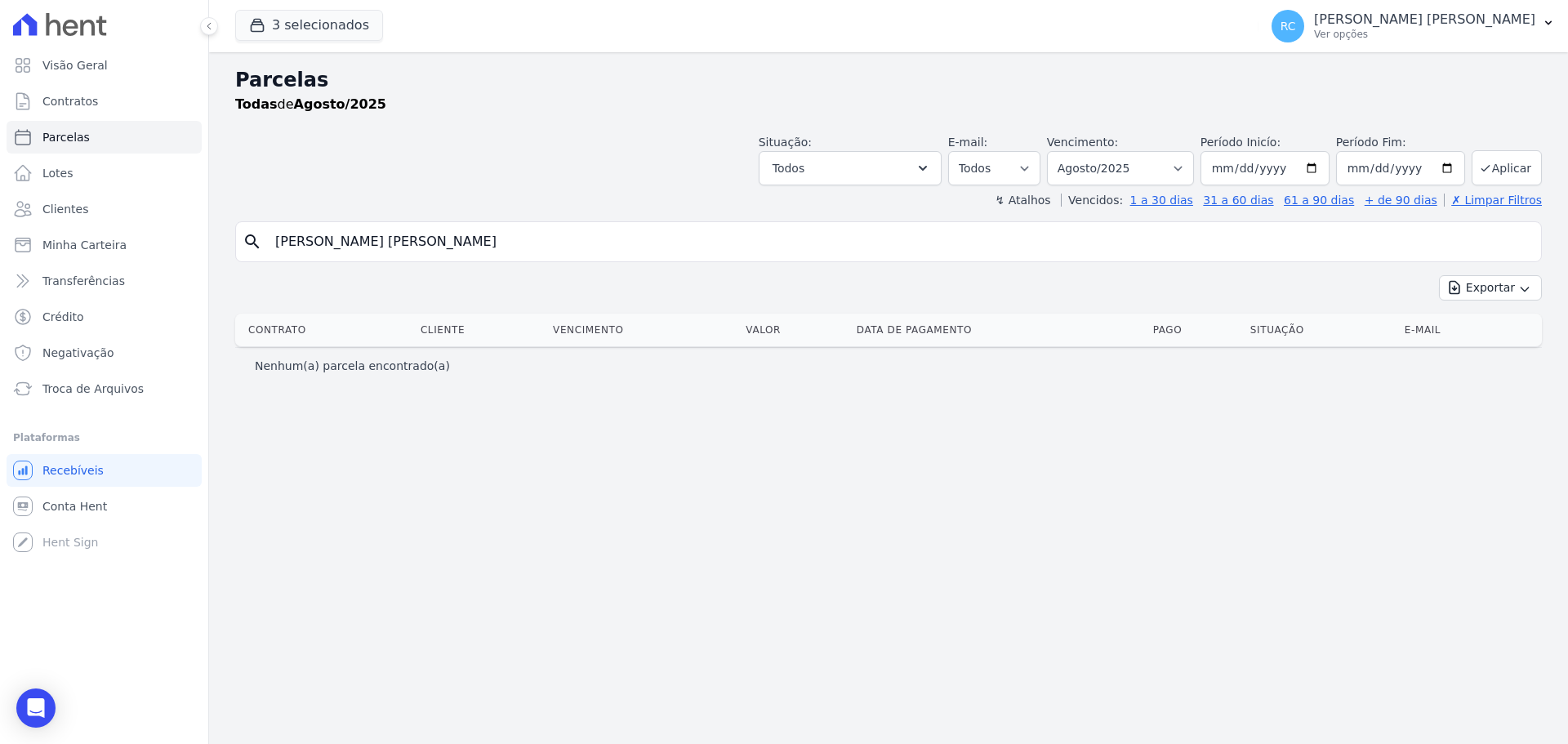
drag, startPoint x: 430, startPoint y: 236, endPoint x: 858, endPoint y: 226, distance: 428.1
click at [862, 224] on div "search RAFAEL DA SILVA MENDONÇA" at bounding box center [888, 241] width 1307 height 41
type input "RAFAEL DA SILVA MENDON"
select select
drag, startPoint x: 382, startPoint y: 236, endPoint x: 881, endPoint y: 148, distance: 506.7
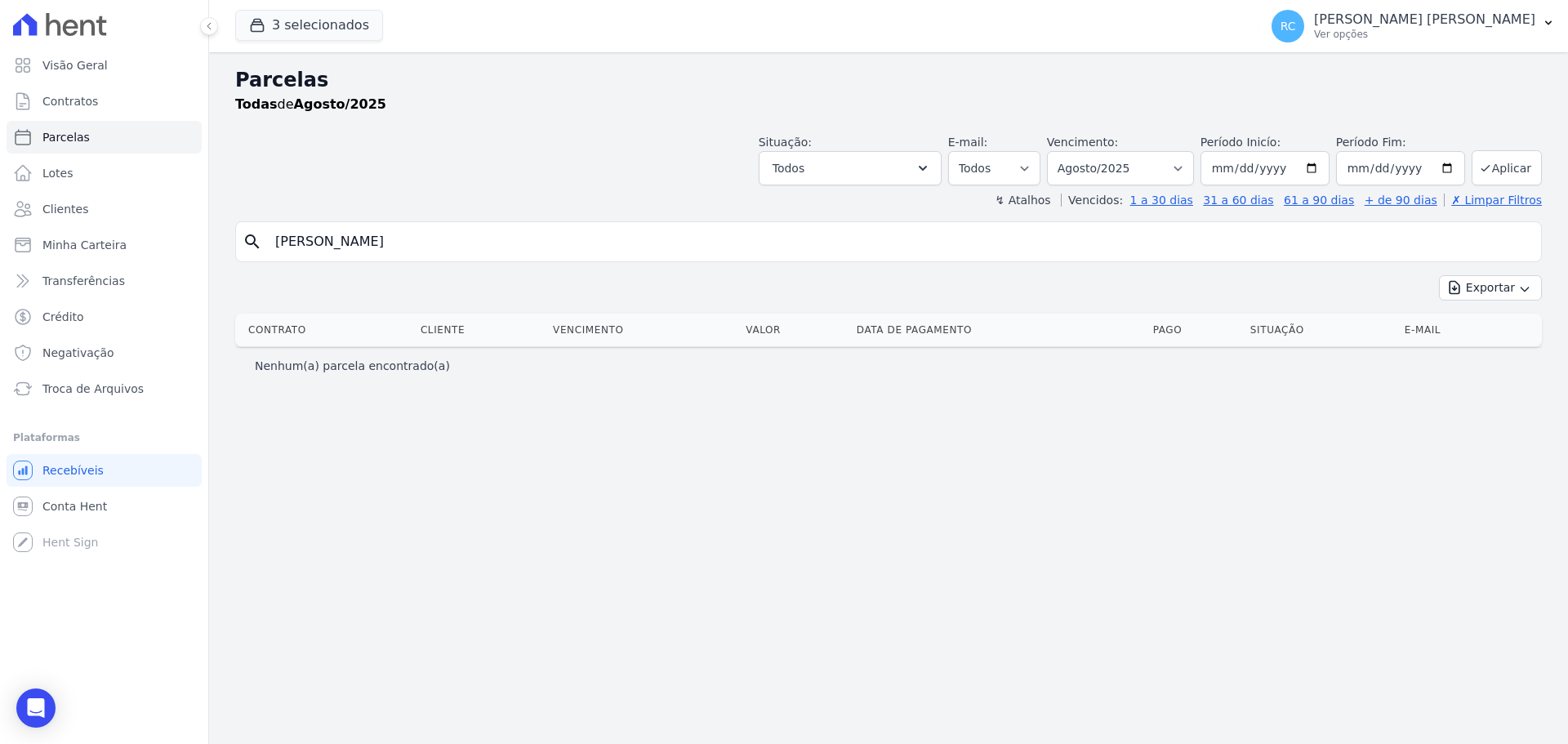
click at [881, 148] on div "Parcelas Todas de Agosto/2025 Situação: Agendado Em Aberto Pago Processando Can…" at bounding box center [888, 398] width 1359 height 692
type input "RAFAEL DA SILVA"
select select
click at [1406, 4] on button "RC Raquel Costa de Almeida Ver opções" at bounding box center [1413, 27] width 309 height 46
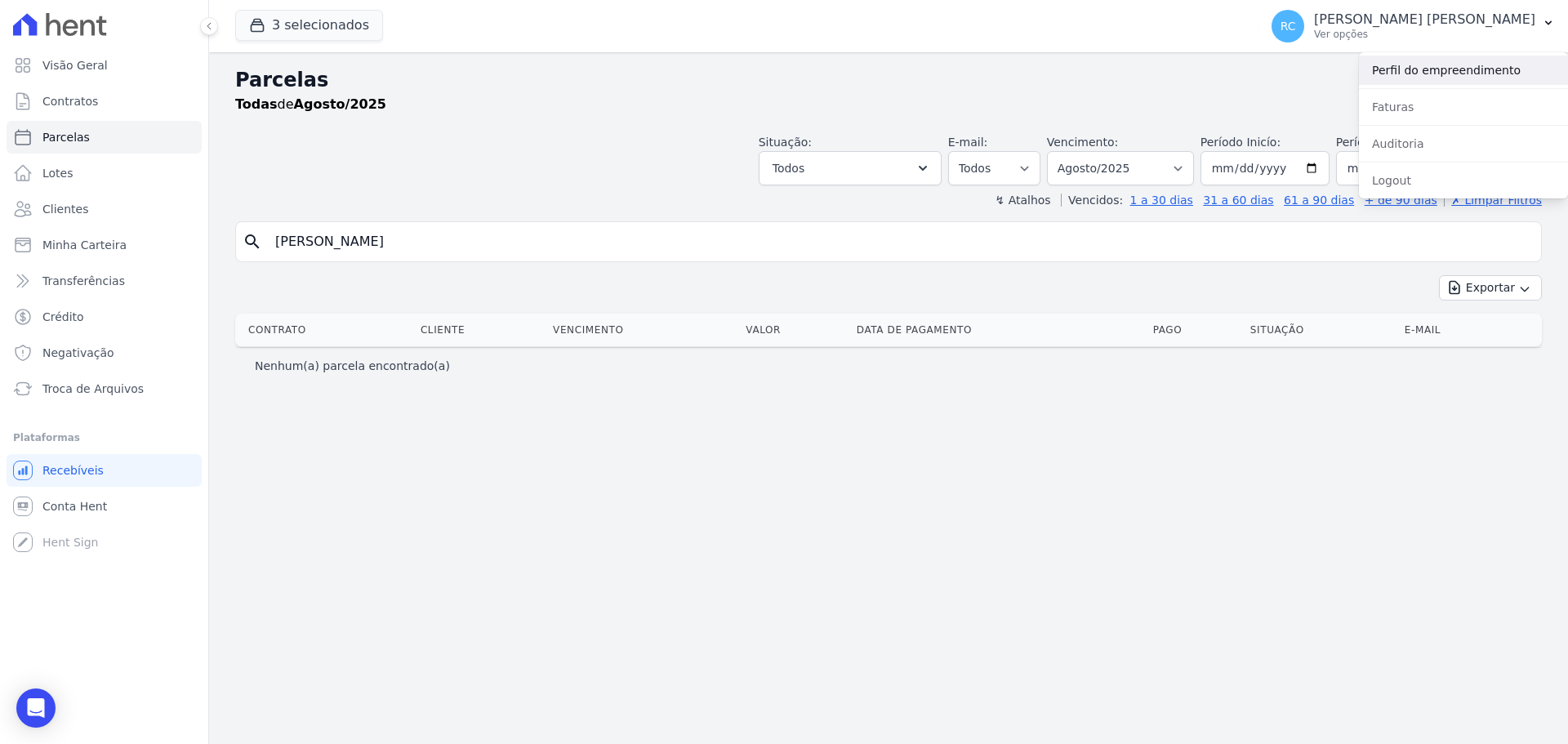
click at [1430, 79] on link "Perfil do empreendimento" at bounding box center [1463, 71] width 209 height 29
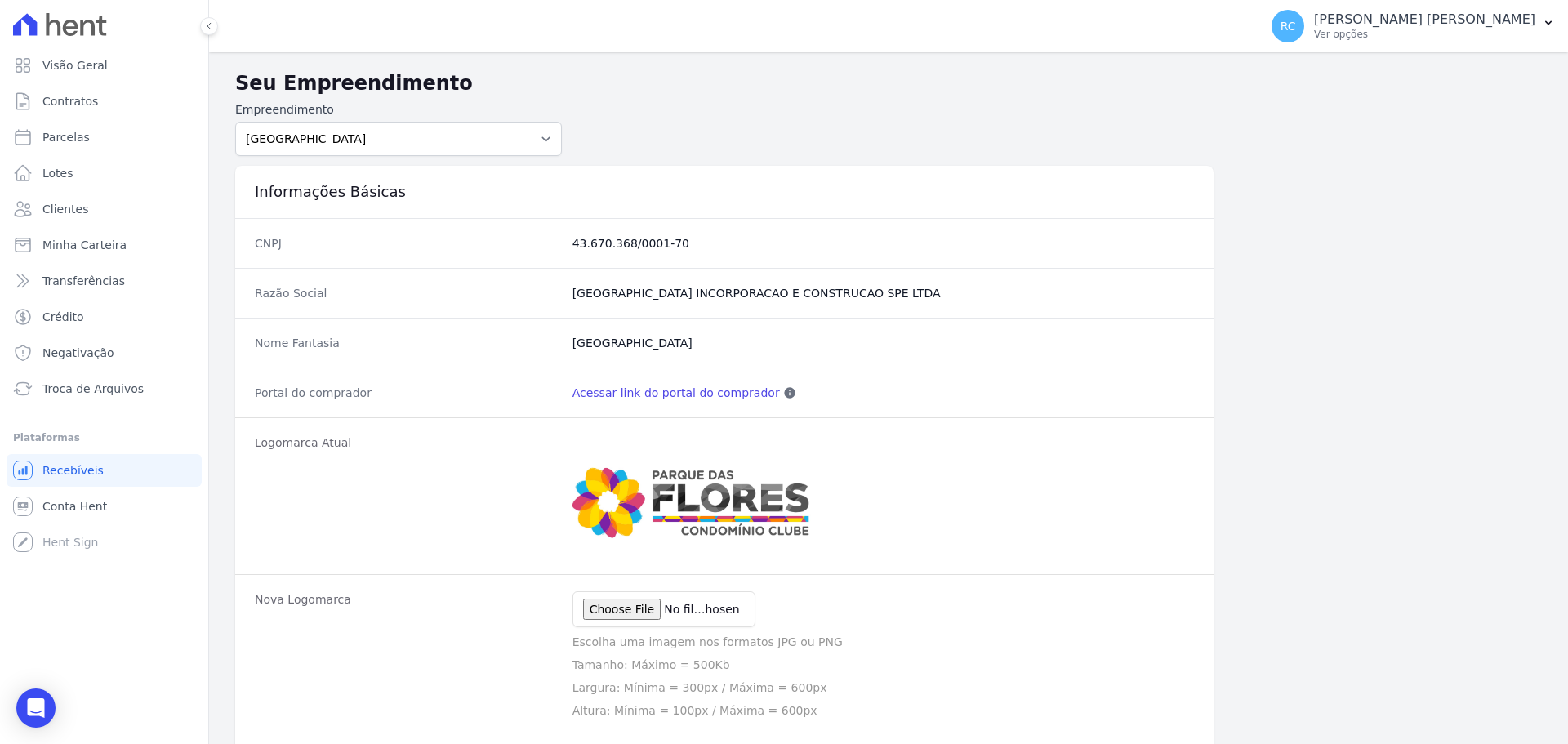
click at [646, 394] on link "Acessar link do portal do comprador" at bounding box center [676, 393] width 207 height 17
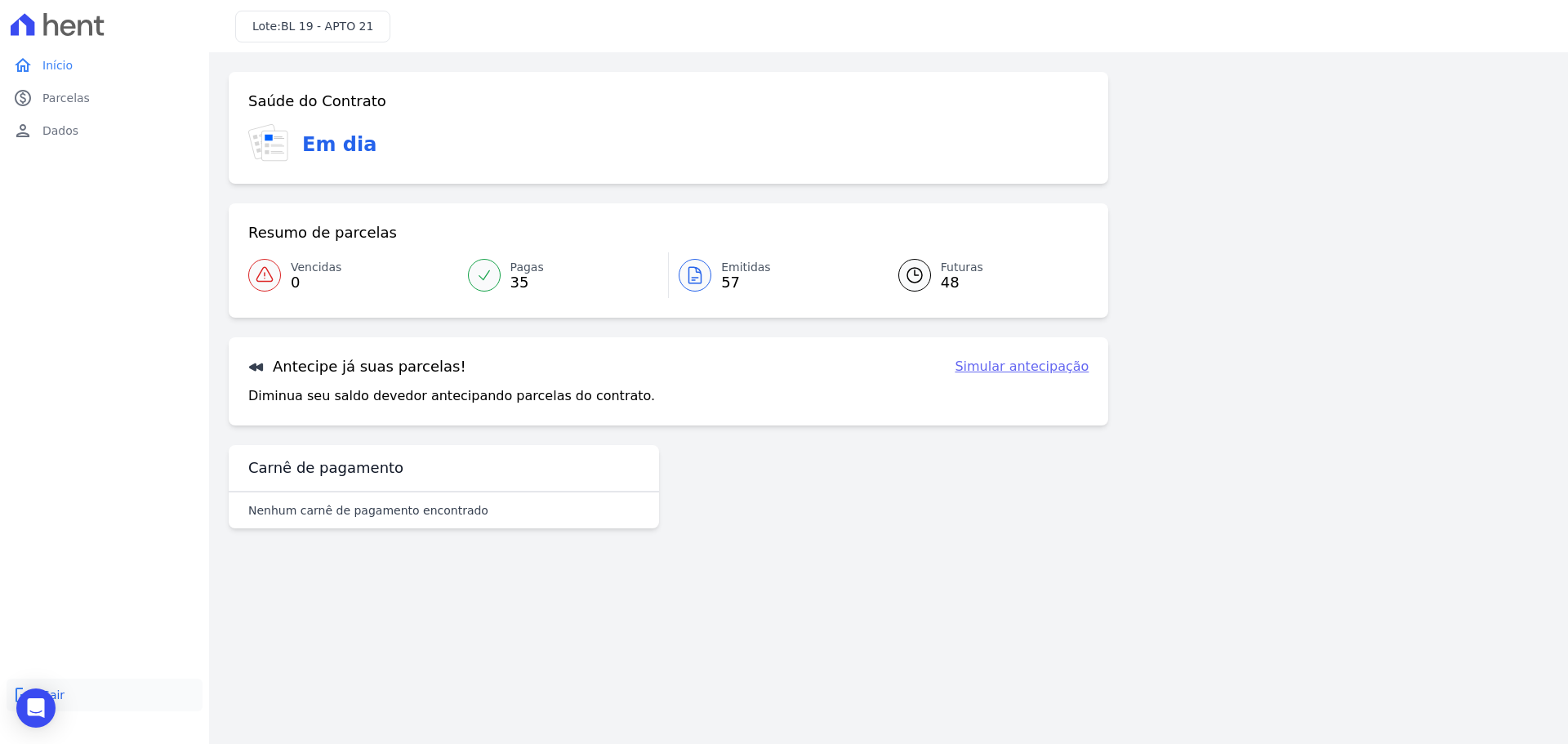
click at [85, 696] on link "logout Sair" at bounding box center [105, 695] width 196 height 33
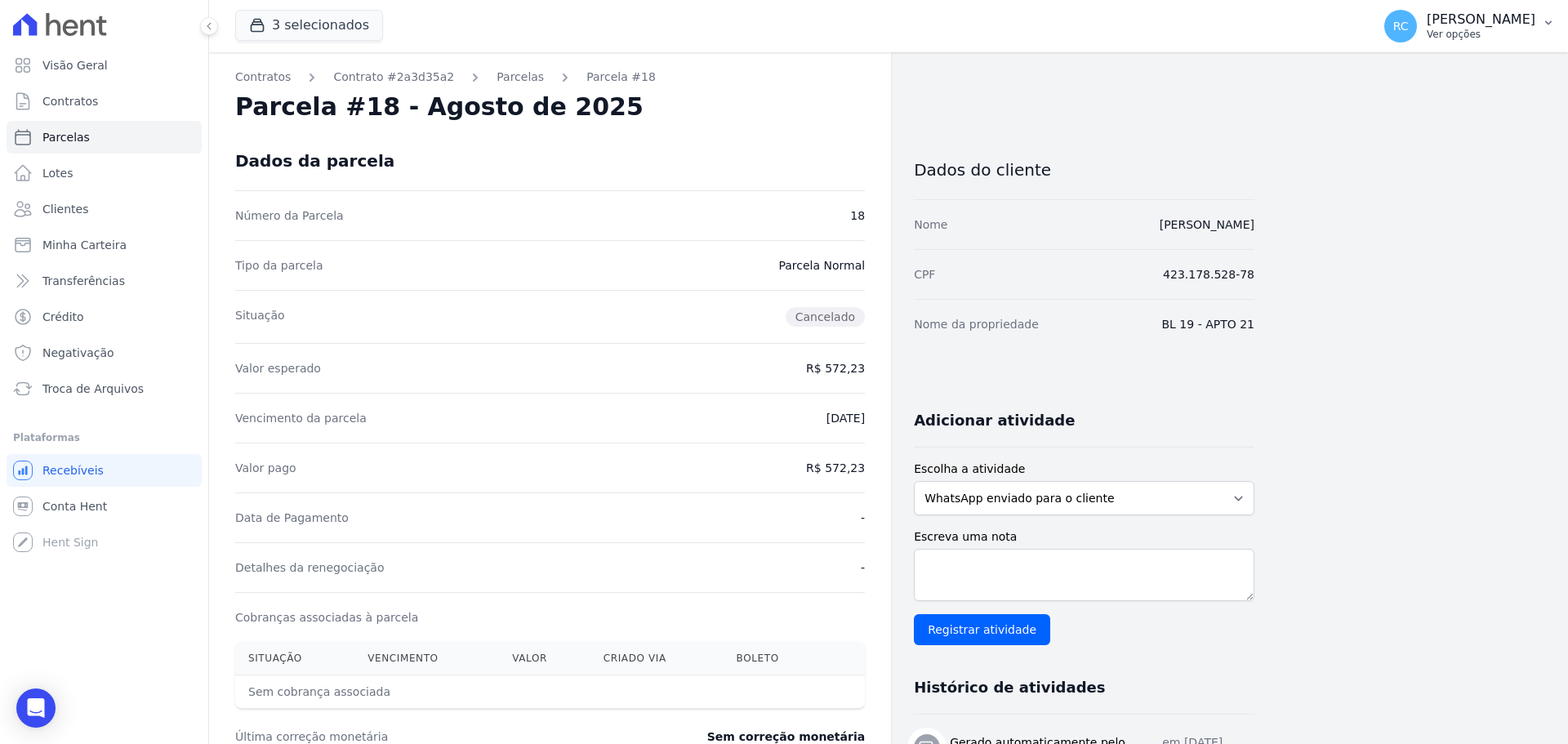
click at [1477, 49] on button "RC [PERSON_NAME] [PERSON_NAME] Ver opções" at bounding box center [1470, 27] width 197 height 46
click at [1444, 76] on link "Perfil do empreendimento" at bounding box center [1463, 71] width 209 height 29
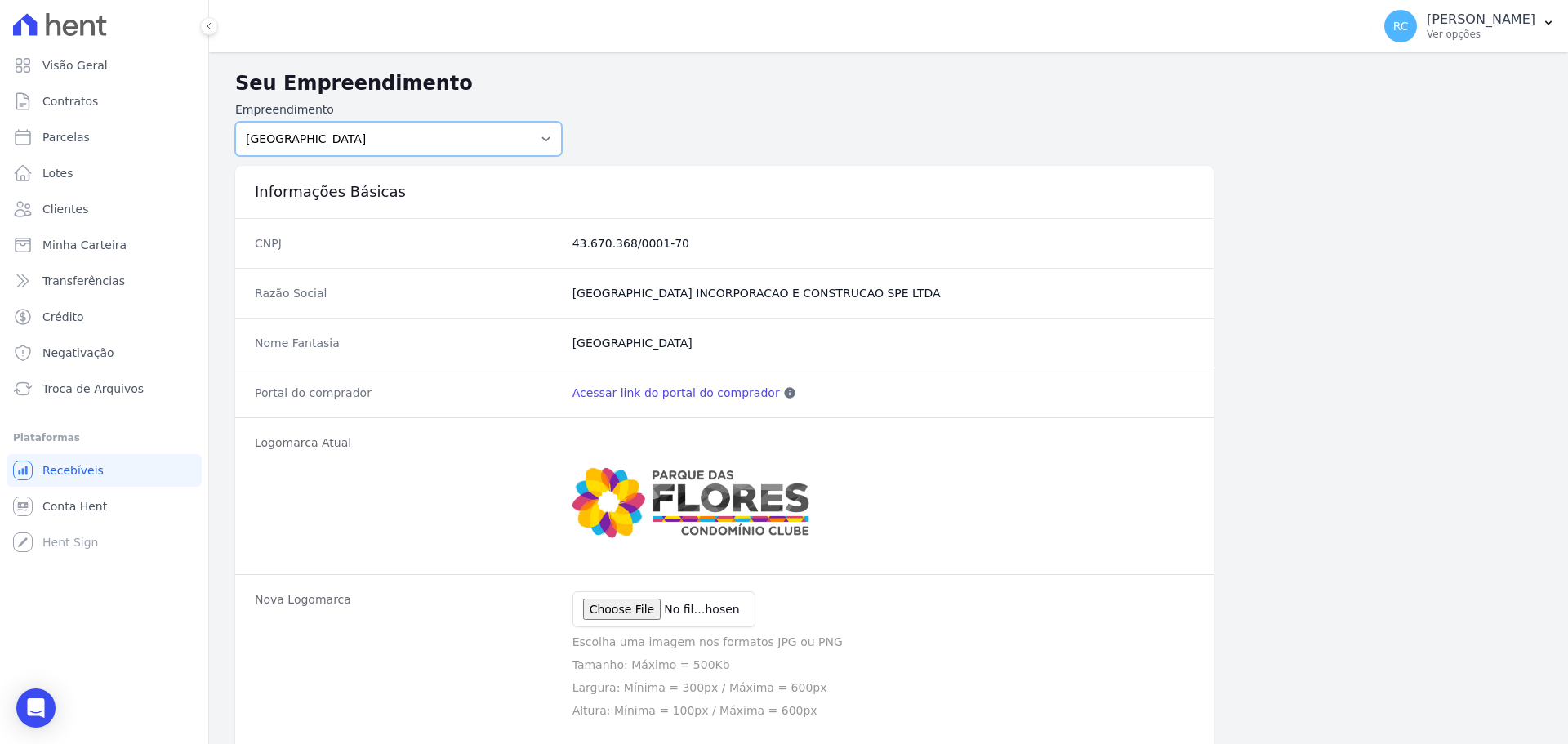
click at [423, 140] on select "PARQUE DAS FLORES PARQUE DOS PASSAROS TURMALINAS CONDOMINIO CLUB BY CAVAZANI" at bounding box center [398, 139] width 327 height 34
select select "7c6dbd88-c992-4e1b-a35d-d12916fde016"
click at [235, 122] on select "PARQUE DAS FLORES PARQUE DOS PASSAROS TURMALINAS CONDOMINIO CLUB BY CAVAZANI" at bounding box center [398, 139] width 327 height 34
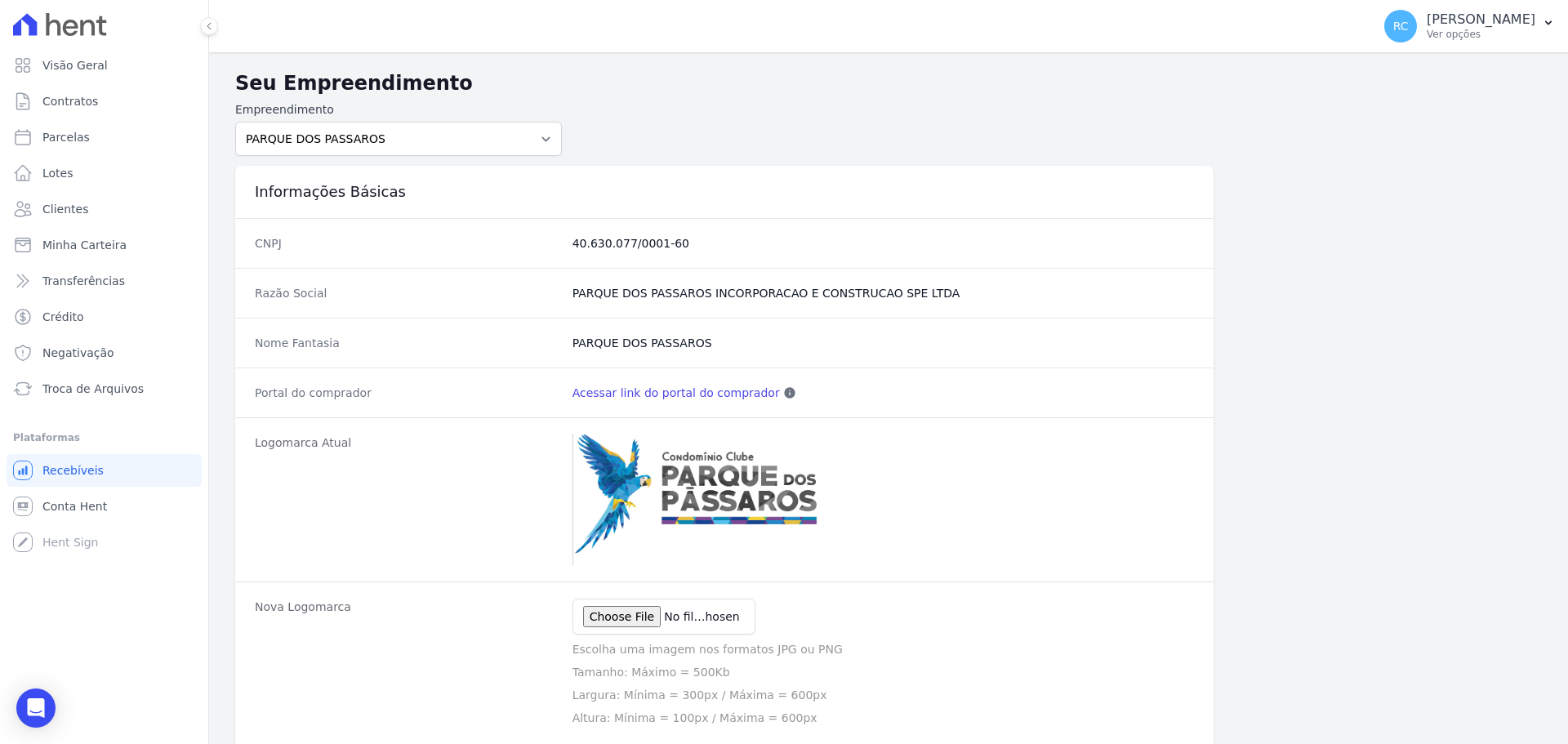
click at [700, 398] on link "Acessar link do portal do comprador" at bounding box center [676, 393] width 207 height 17
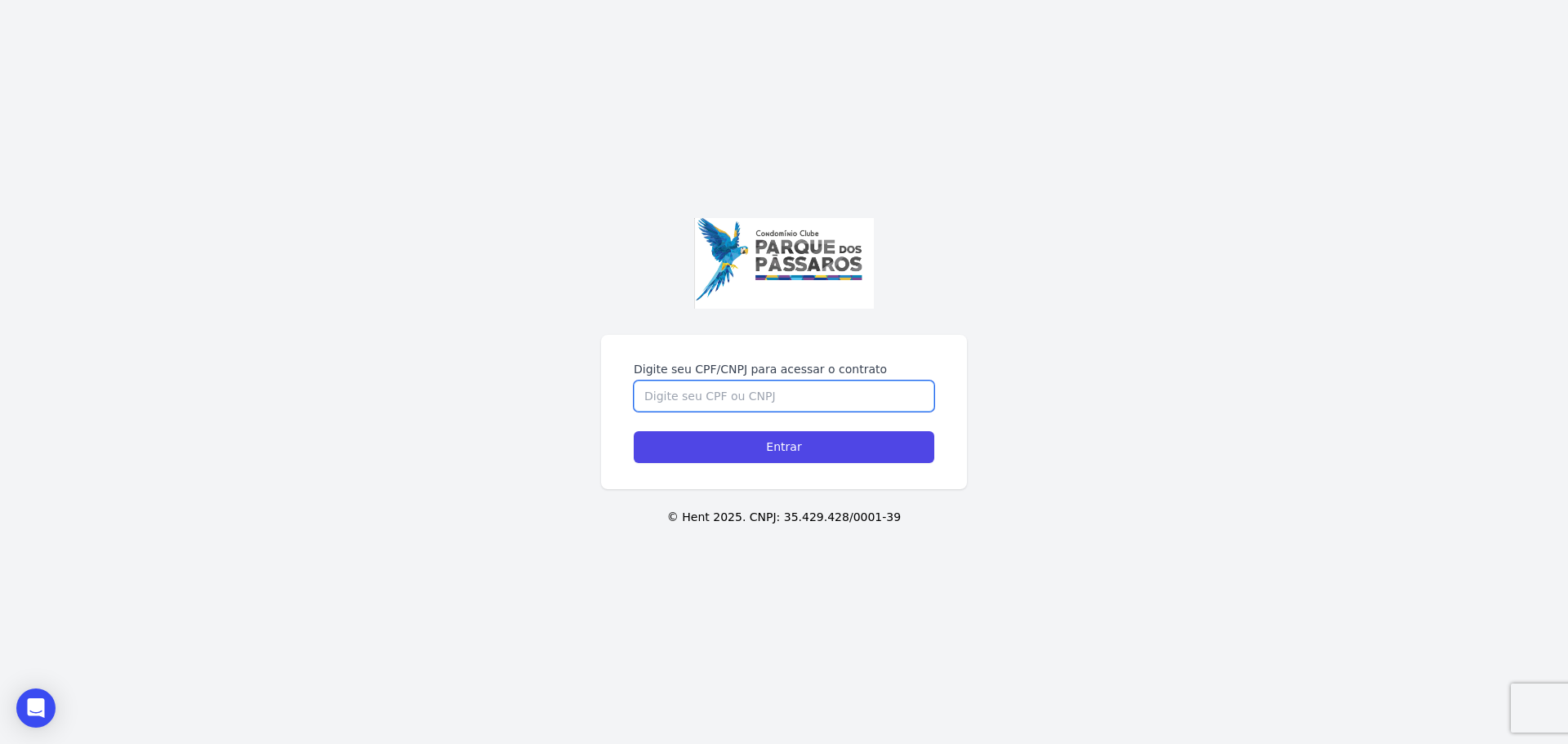
paste input "423.178.528-78"
type input "42317852878"
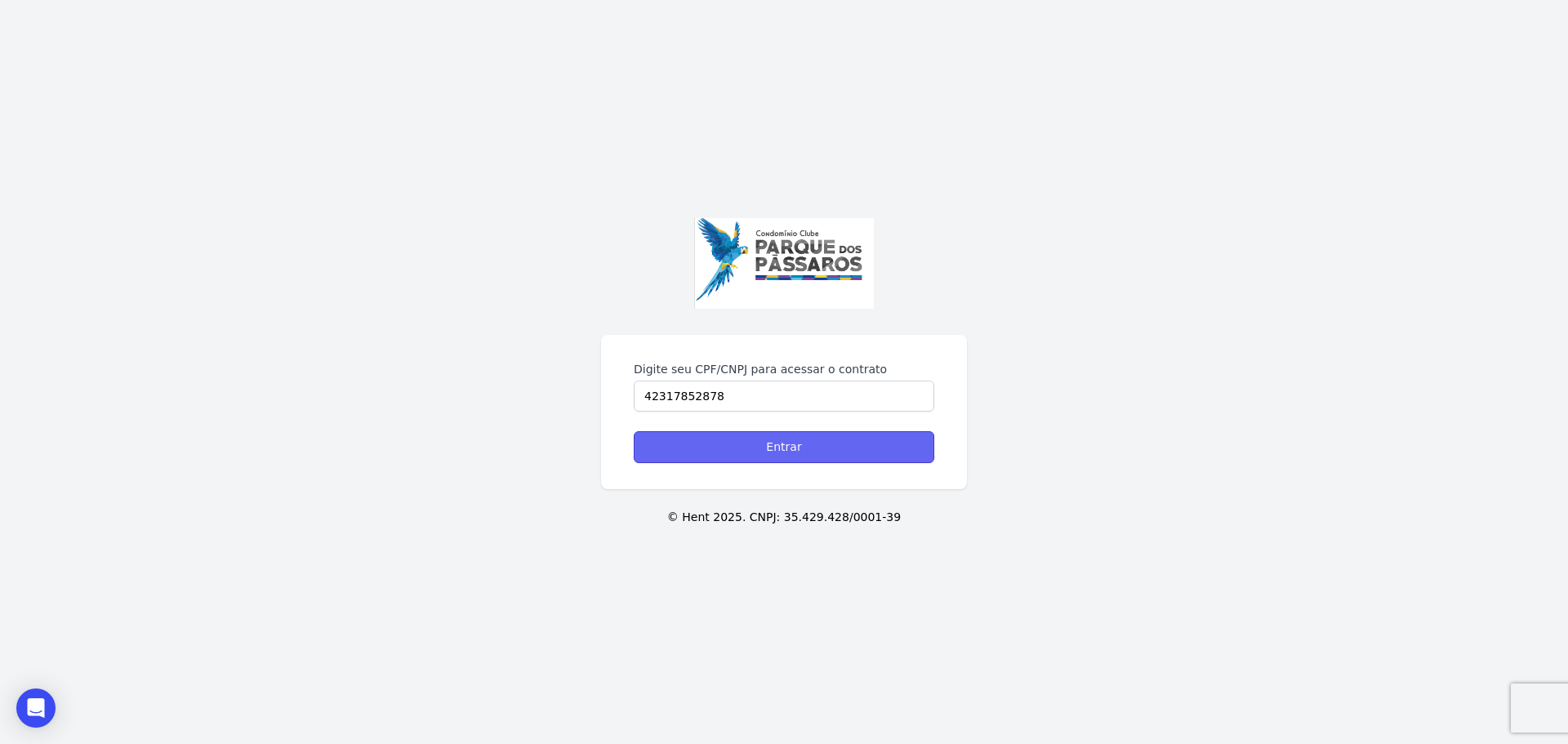
click at [805, 445] on input "Entrar" at bounding box center [784, 447] width 301 height 32
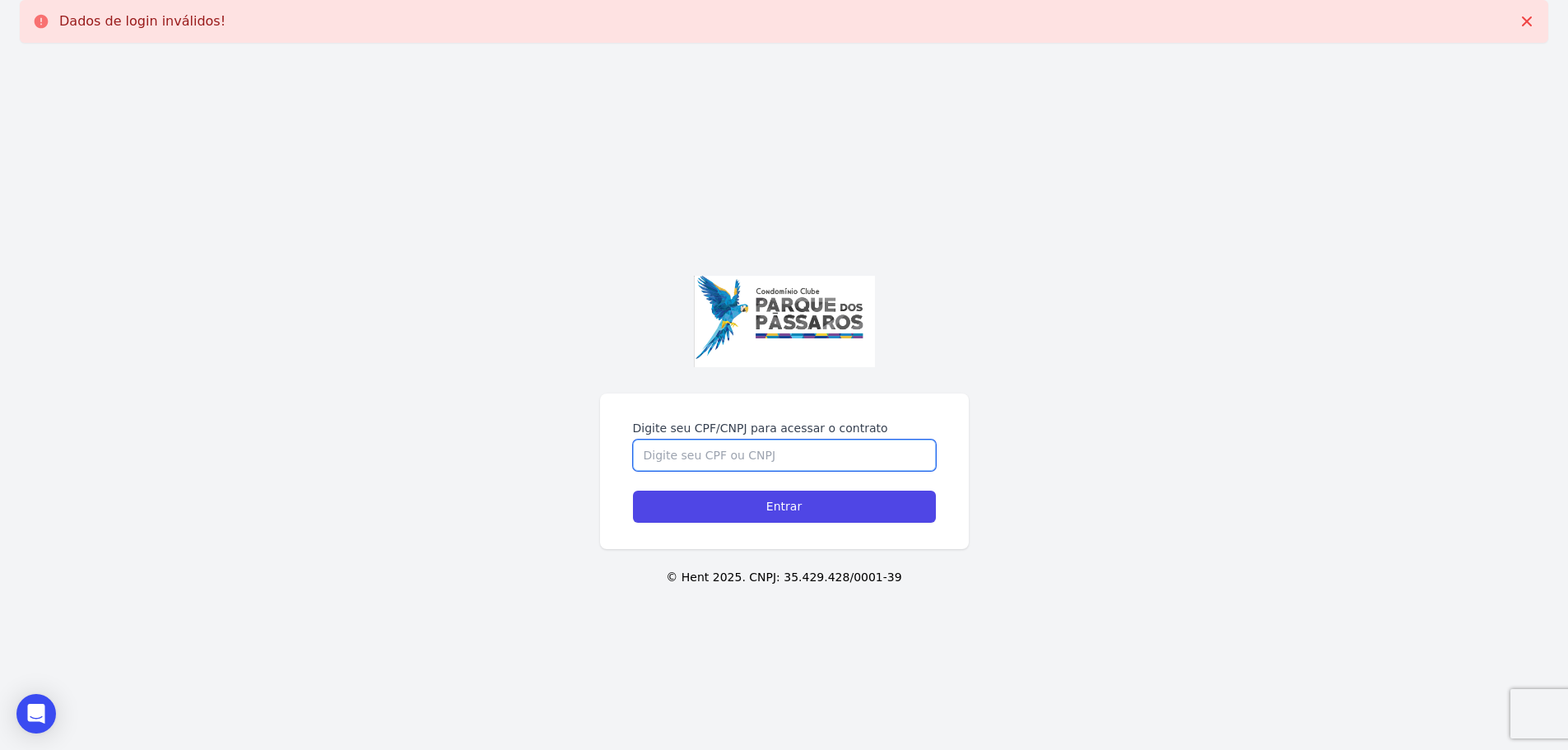
click at [784, 448] on input "Digite seu CPF/CNPJ para acessar o contrato" at bounding box center [785, 455] width 303 height 31
paste input "423.178.528-78"
type input "423.178.528-78"
click at [727, 498] on input "Entrar" at bounding box center [785, 507] width 303 height 32
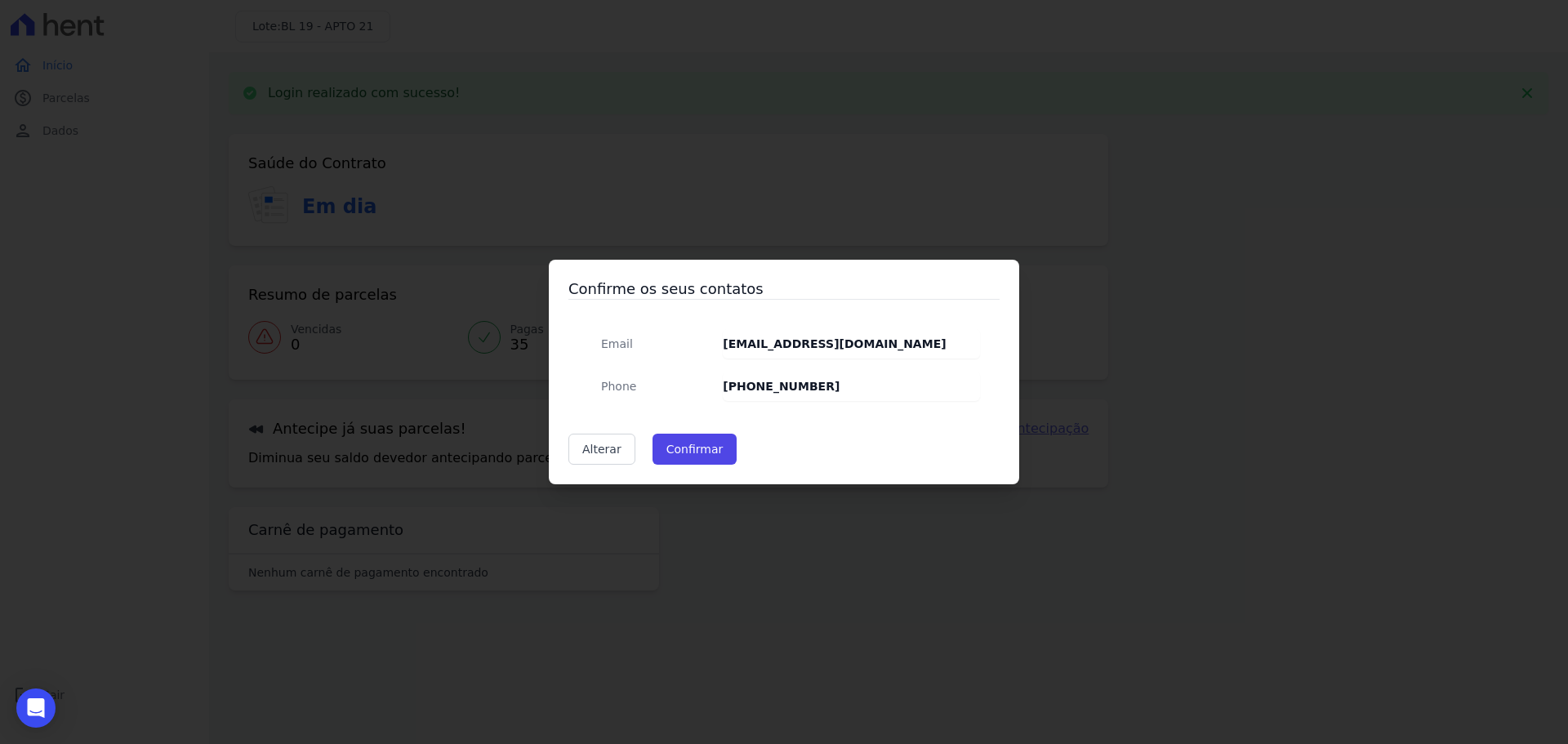
drag, startPoint x: 608, startPoint y: 534, endPoint x: 592, endPoint y: 480, distance: 56.3
click at [608, 532] on div "Confirme os seus contatos Email bea.carvalho98@gmail.com Phone (11) 95977-4800 …" at bounding box center [784, 372] width 1568 height 744
click at [707, 442] on button "Confirmar" at bounding box center [695, 450] width 85 height 31
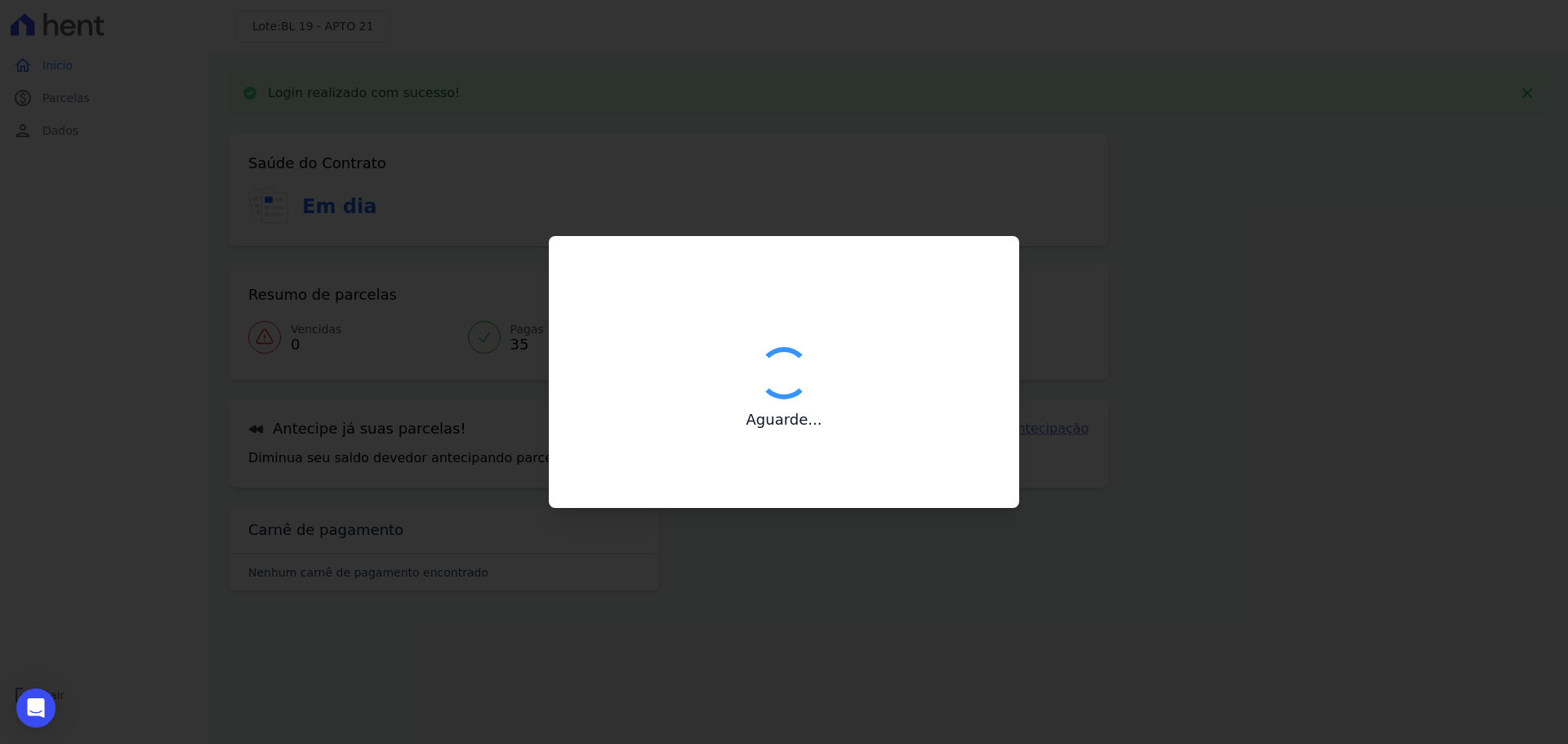
type input "Contatos confirmados com sucesso."
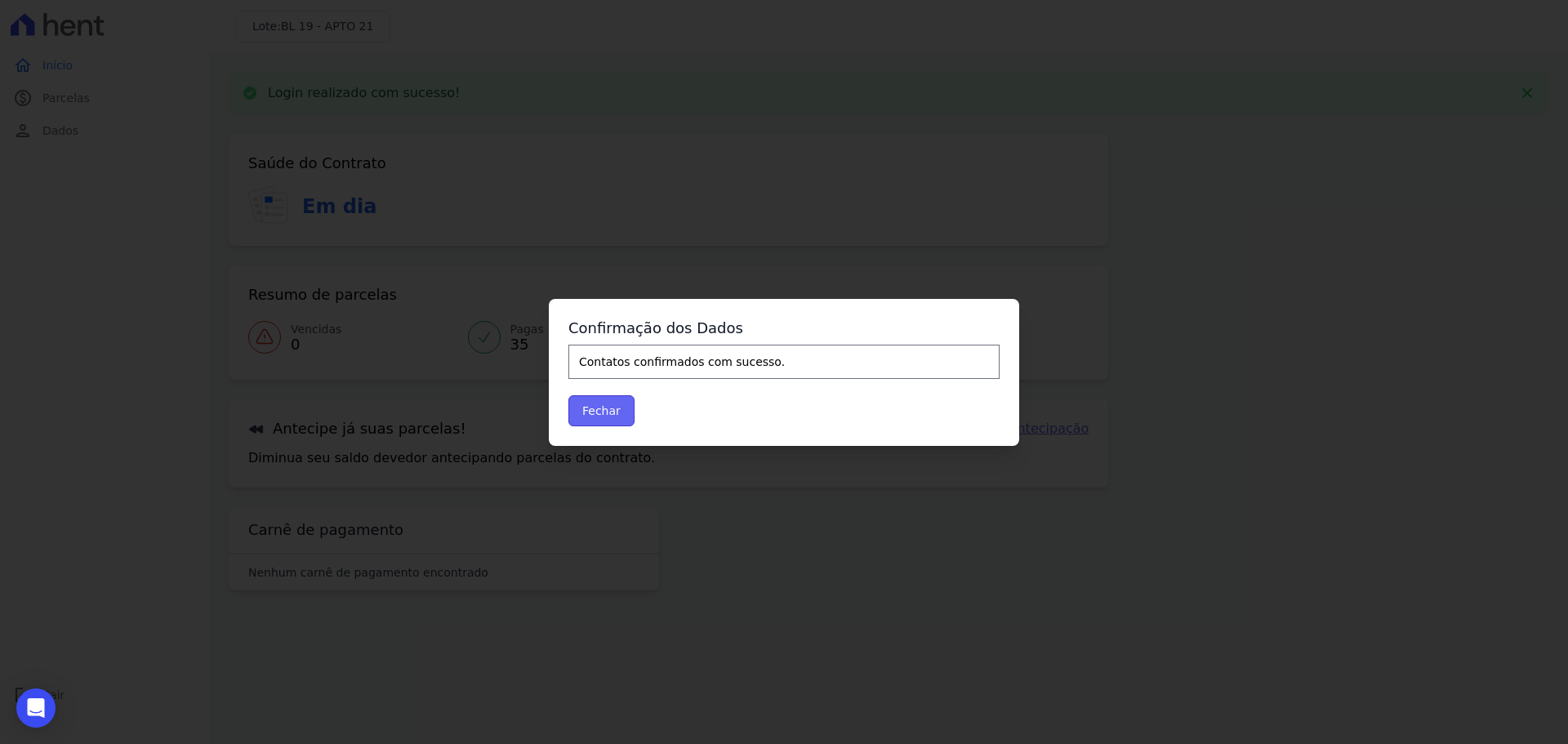
click at [595, 398] on button "Fechar" at bounding box center [602, 411] width 66 height 31
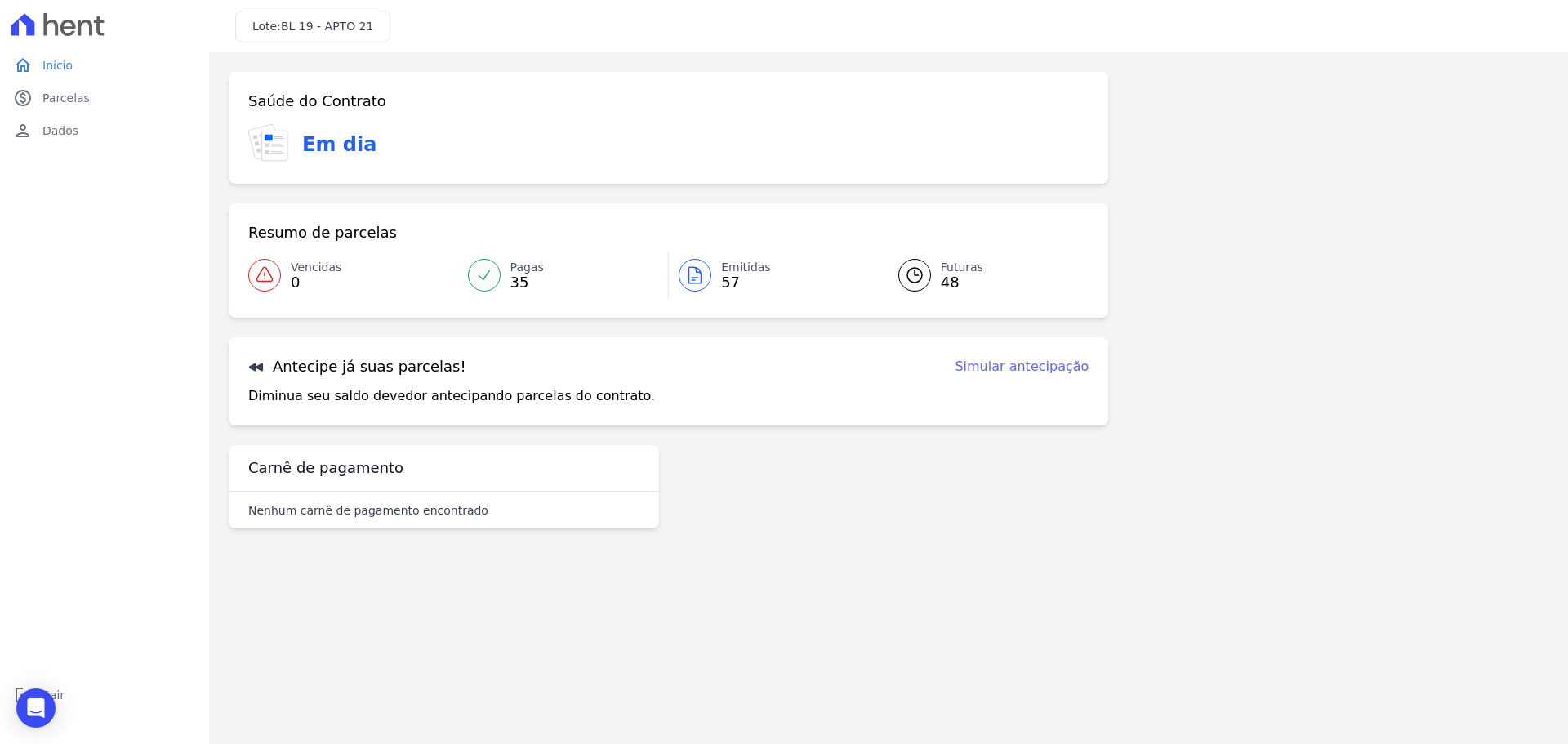
click at [734, 281] on span "57" at bounding box center [746, 283] width 50 height 13
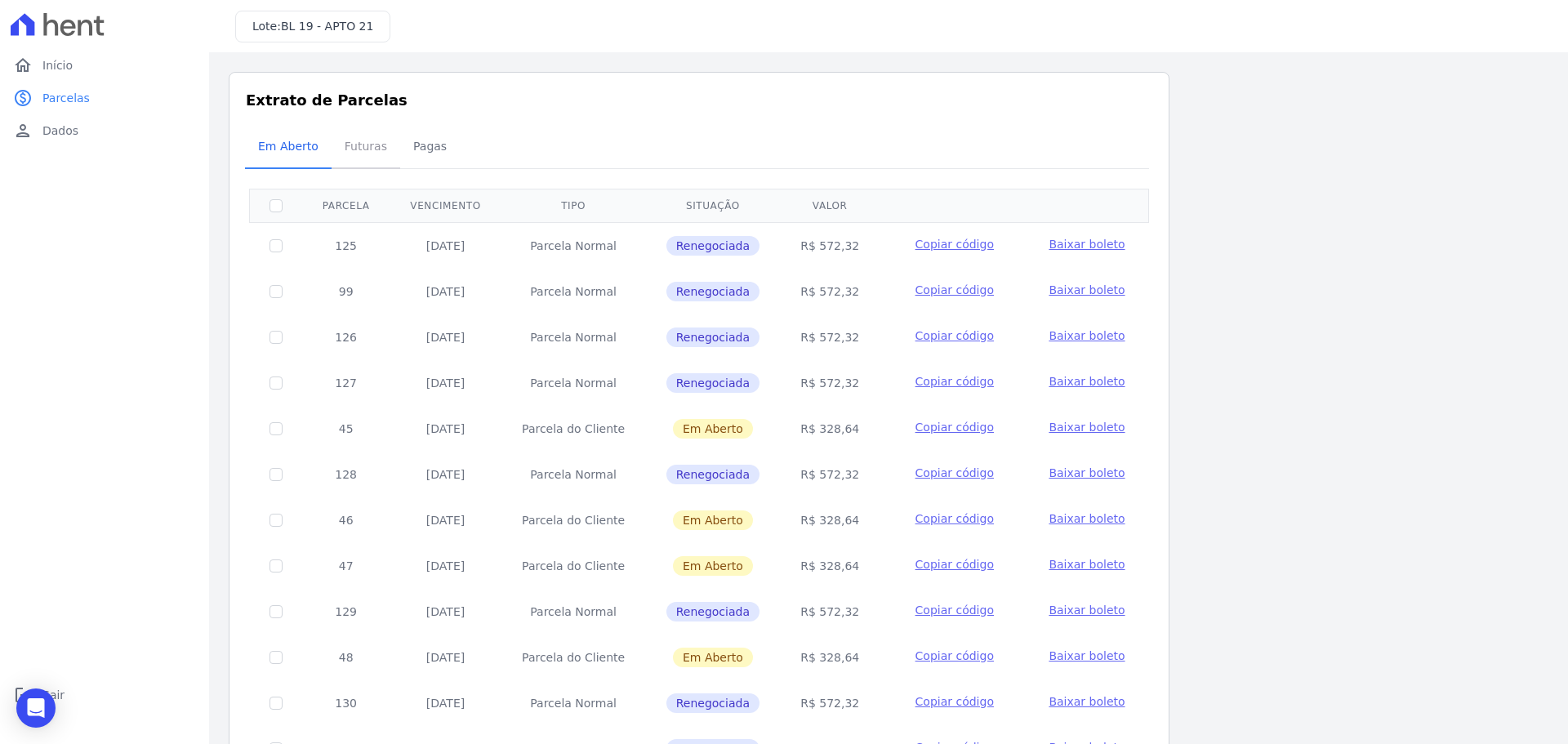
click at [371, 148] on span "Futuras" at bounding box center [366, 147] width 62 height 33
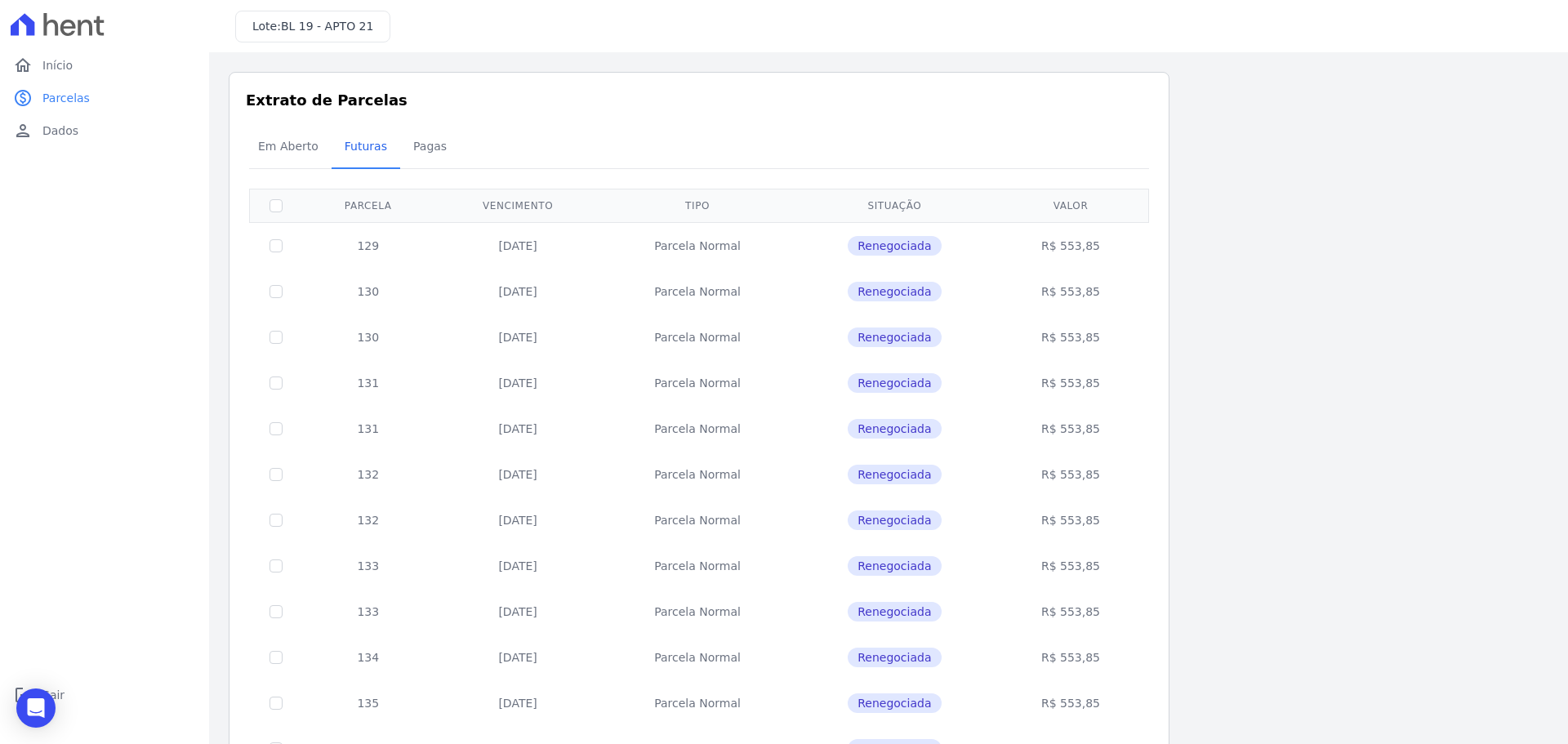
scroll to position [488, 0]
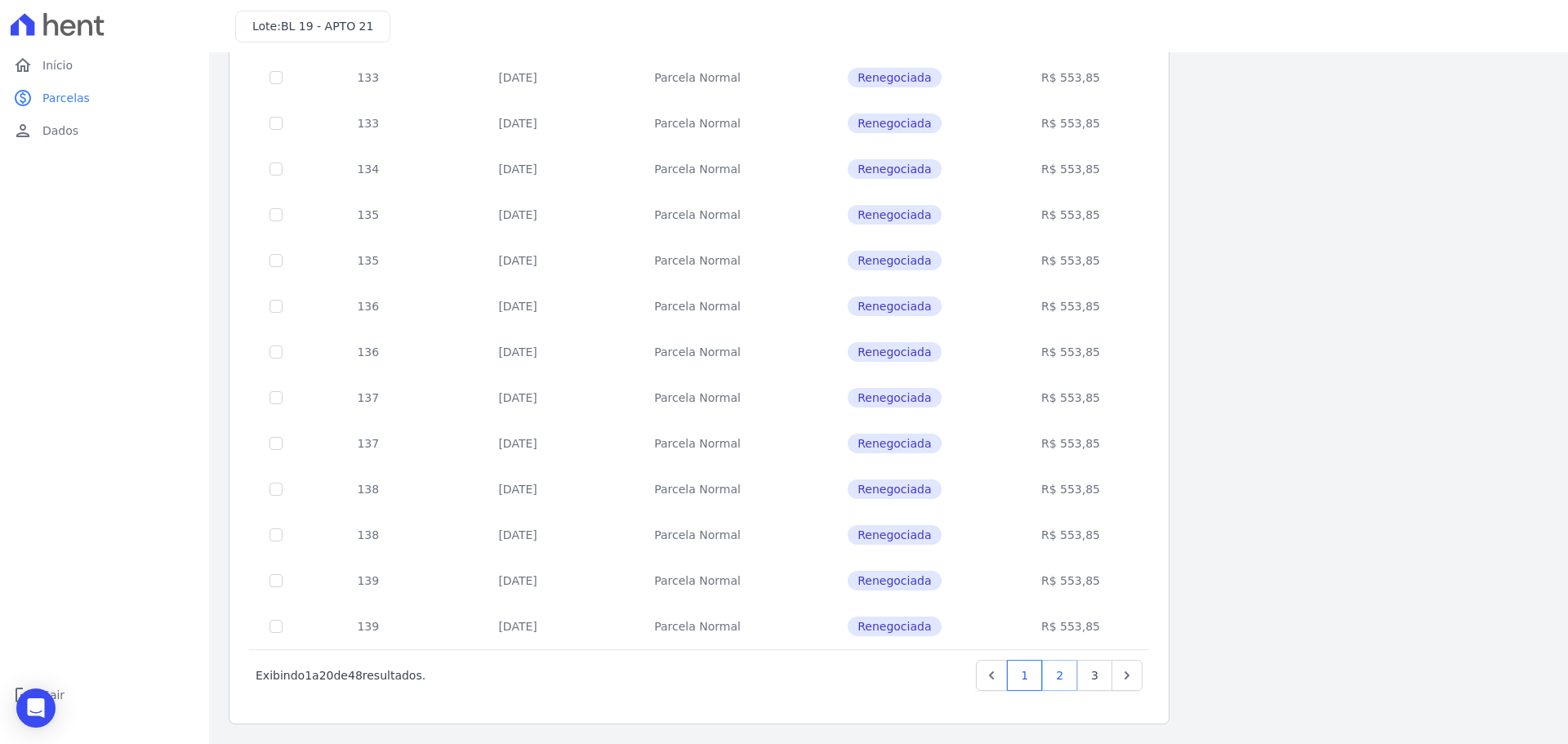
click at [1068, 669] on link "2" at bounding box center [1060, 675] width 35 height 31
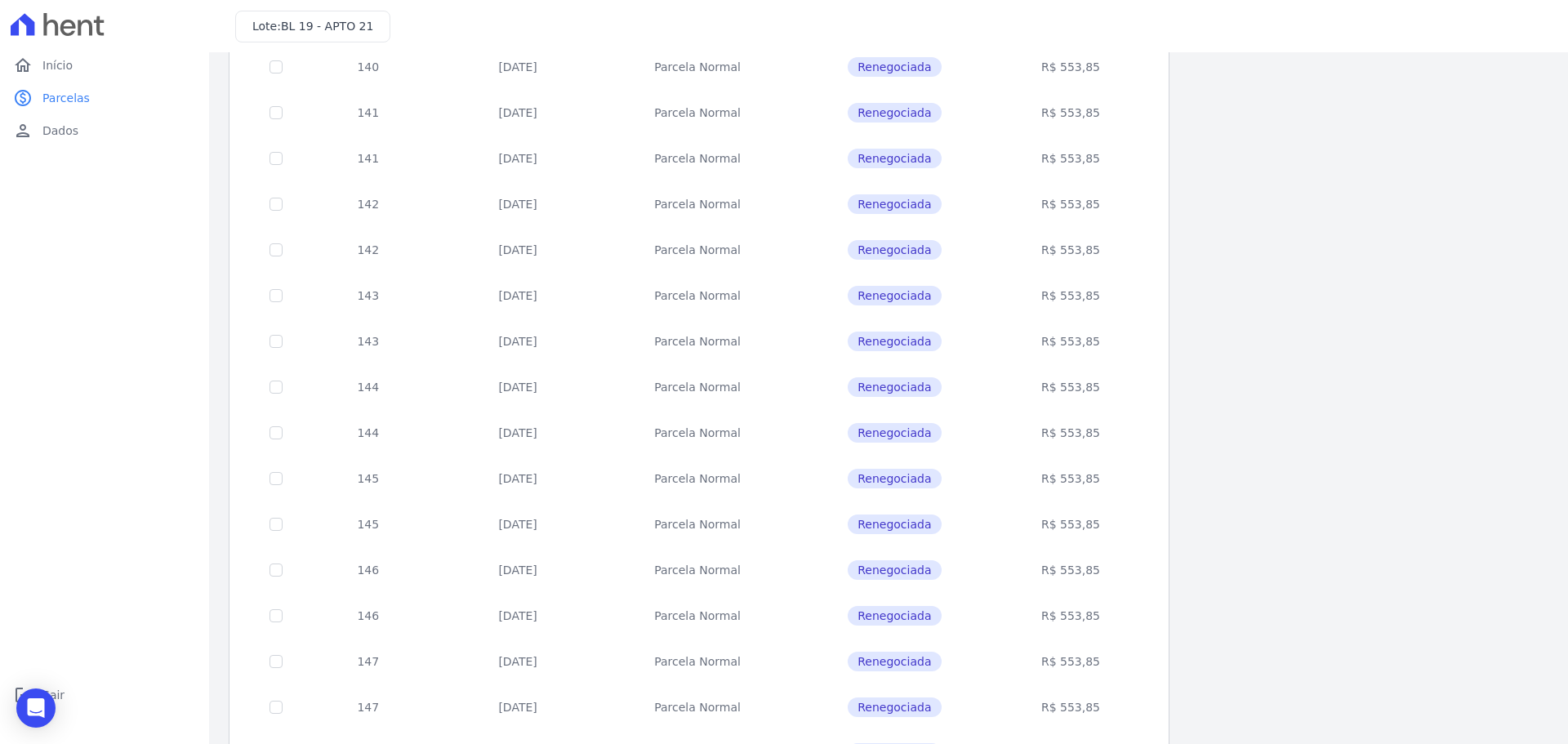
scroll to position [488, 0]
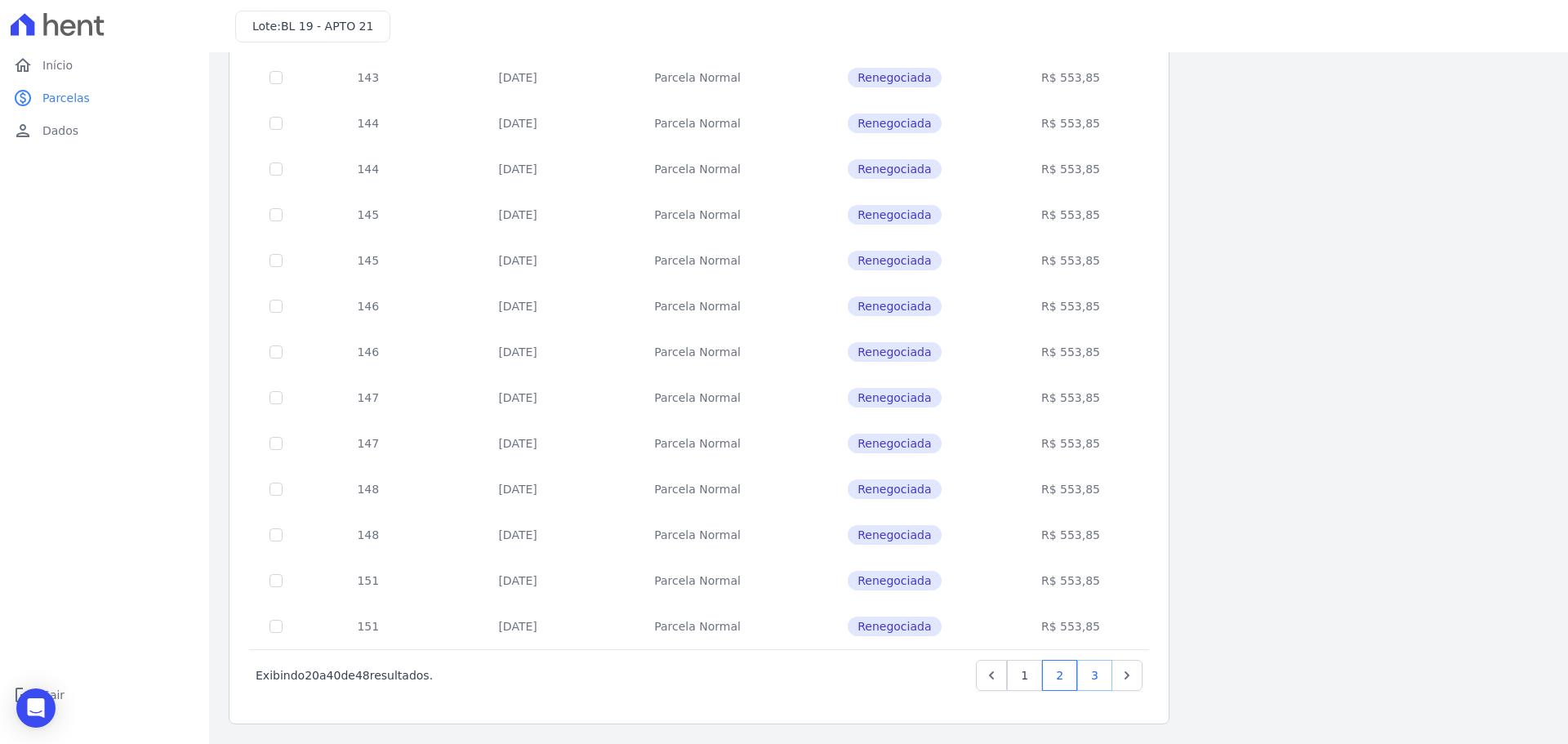
click at [1098, 674] on link "3" at bounding box center [1095, 675] width 35 height 31
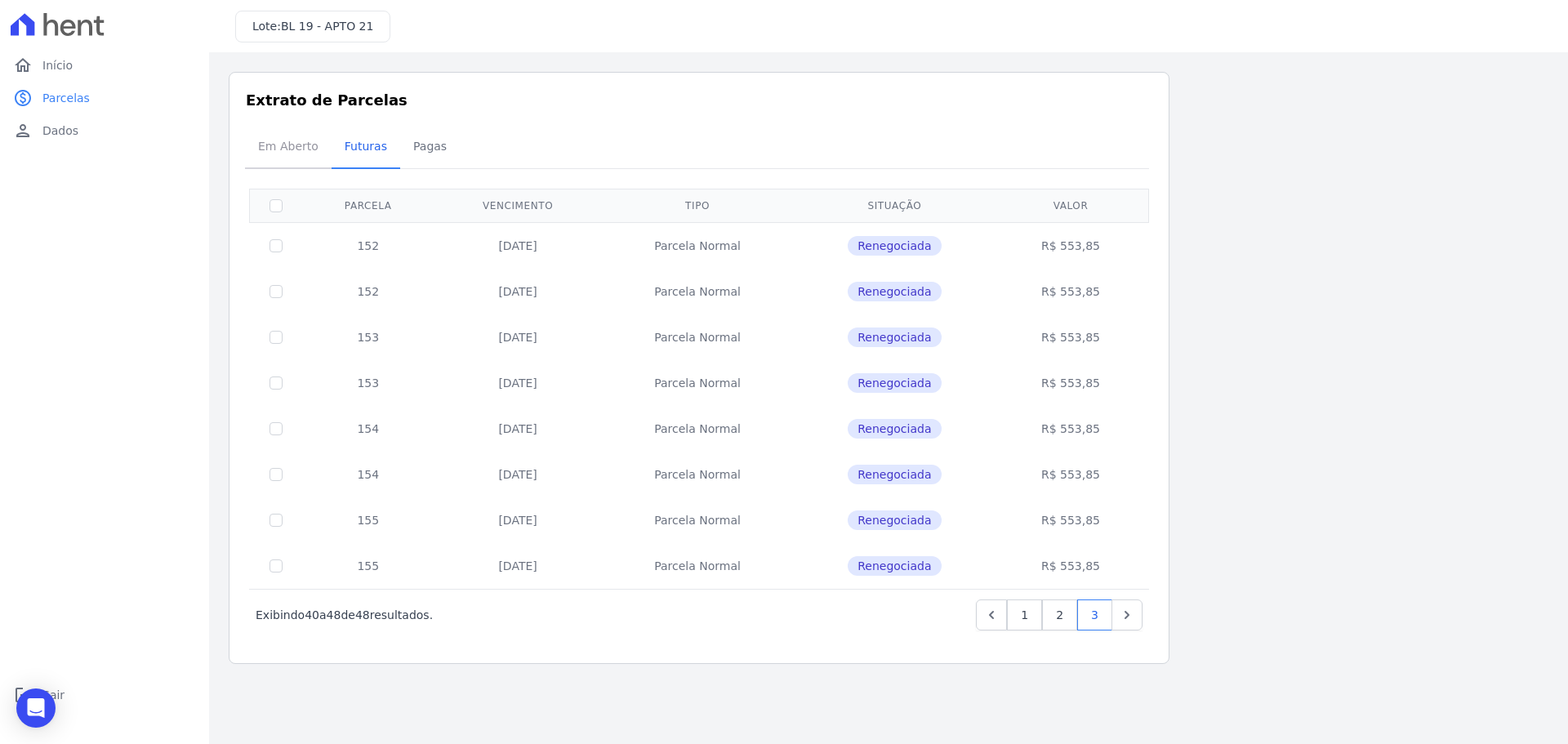
click at [298, 148] on span "Em Aberto" at bounding box center [288, 147] width 80 height 33
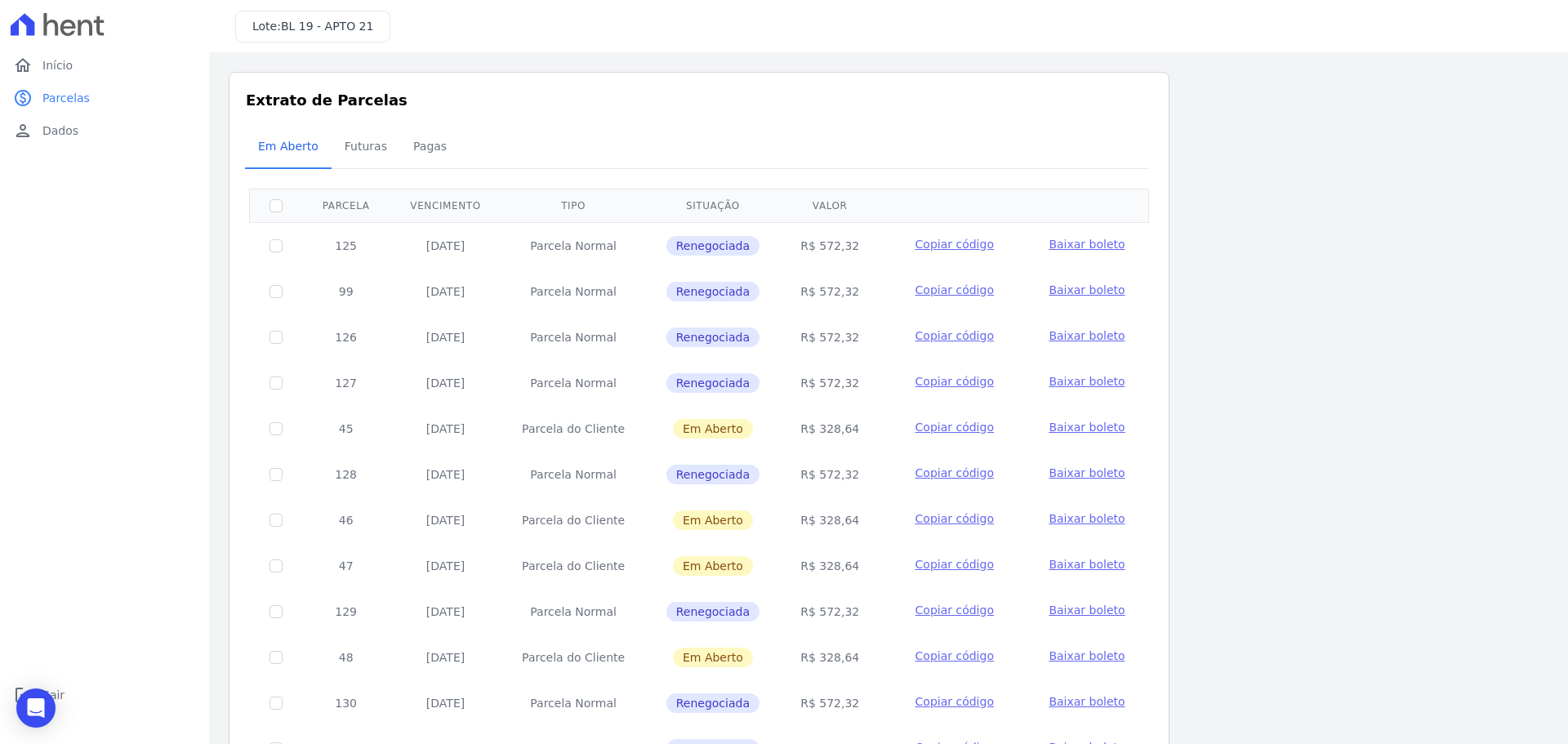
drag, startPoint x: 449, startPoint y: 387, endPoint x: 838, endPoint y: 430, distance: 391.4
click at [838, 430] on tbody "125 30/07/2025 Parcela Normal Renegociada R$ 572,32 Copiar código Baixar boleto…" at bounding box center [699, 680] width 899 height 916
click at [834, 428] on td "R$ 328,64" at bounding box center [829, 428] width 100 height 46
click at [841, 442] on td "R$ 328,64" at bounding box center [829, 428] width 100 height 46
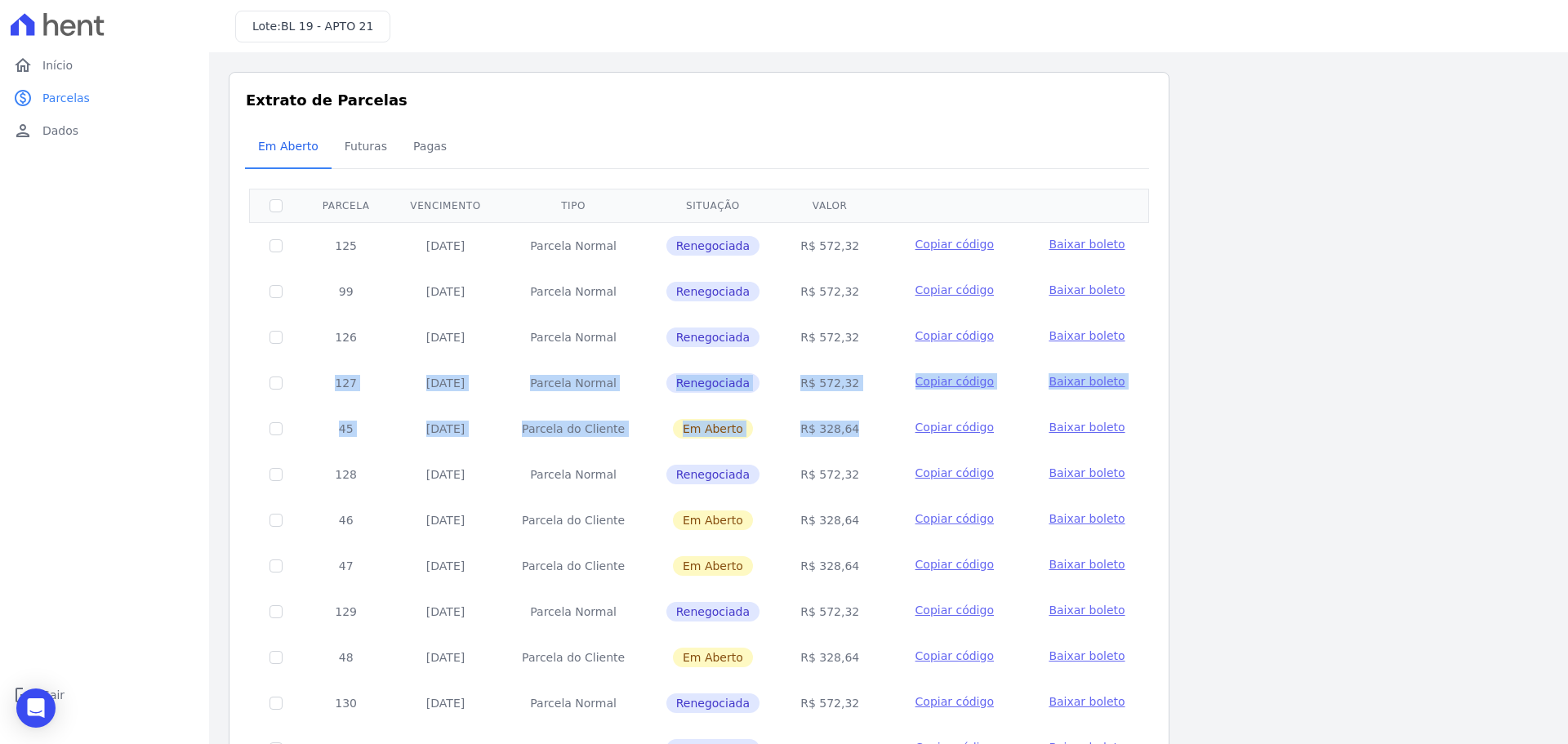
drag, startPoint x: 821, startPoint y: 433, endPoint x: 254, endPoint y: 375, distance: 570.0
click at [254, 375] on tbody "125 30/07/2025 Parcela Normal Renegociada R$ 572,32 Copiar código Baixar boleto…" at bounding box center [699, 680] width 899 height 916
drag, startPoint x: 818, startPoint y: 519, endPoint x: 284, endPoint y: 451, distance: 538.3
click at [284, 451] on tbody "125 30/07/2025 Parcela Normal Renegociada R$ 572,32 Copiar código Baixar boleto…" at bounding box center [699, 680] width 899 height 916
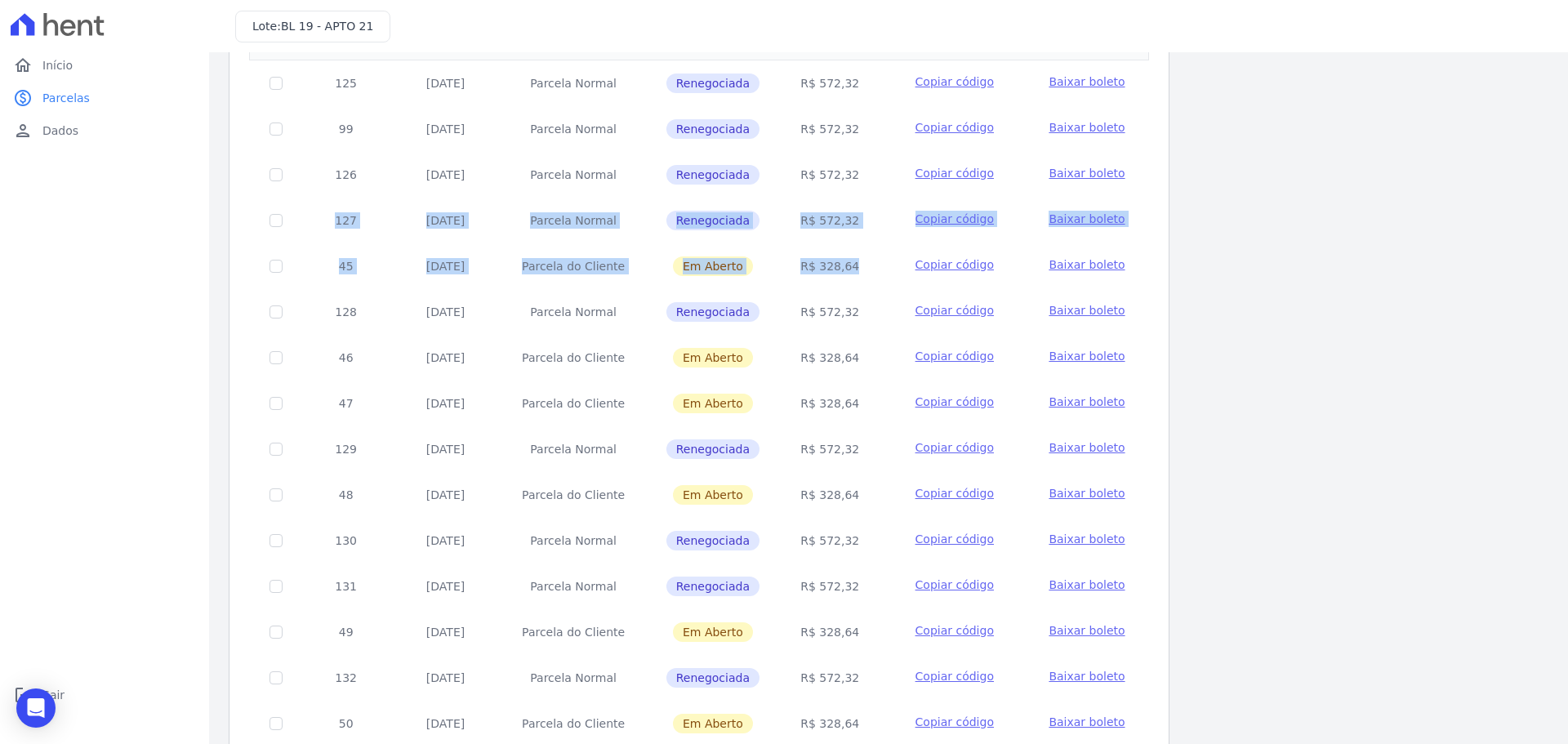
scroll to position [163, 0]
drag, startPoint x: 848, startPoint y: 451, endPoint x: 410, endPoint y: 402, distance: 440.7
click at [410, 402] on tbody "125 30/07/2025 Parcela Normal Renegociada R$ 572,32 Copiar código Baixar boleto…" at bounding box center [699, 516] width 899 height 916
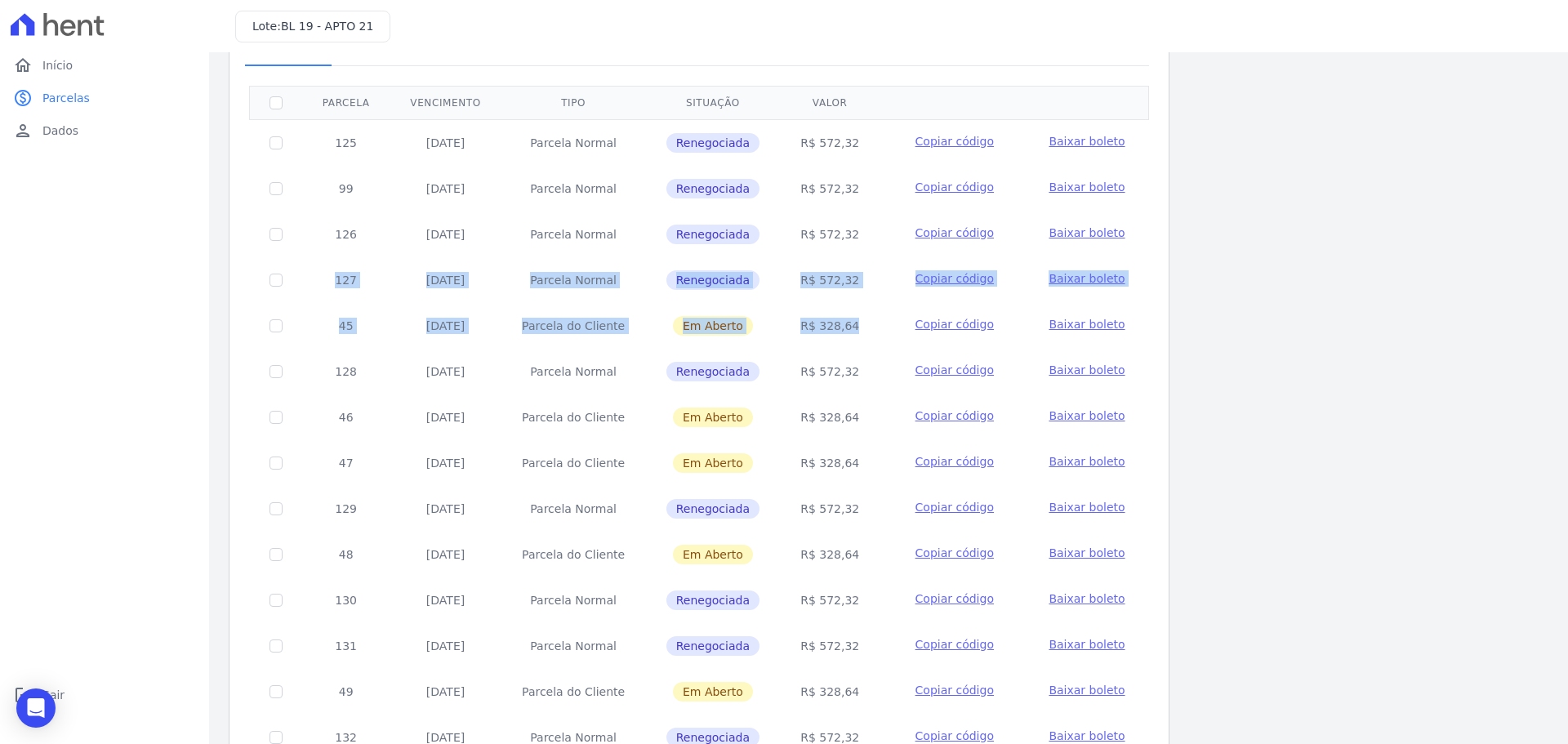
scroll to position [0, 0]
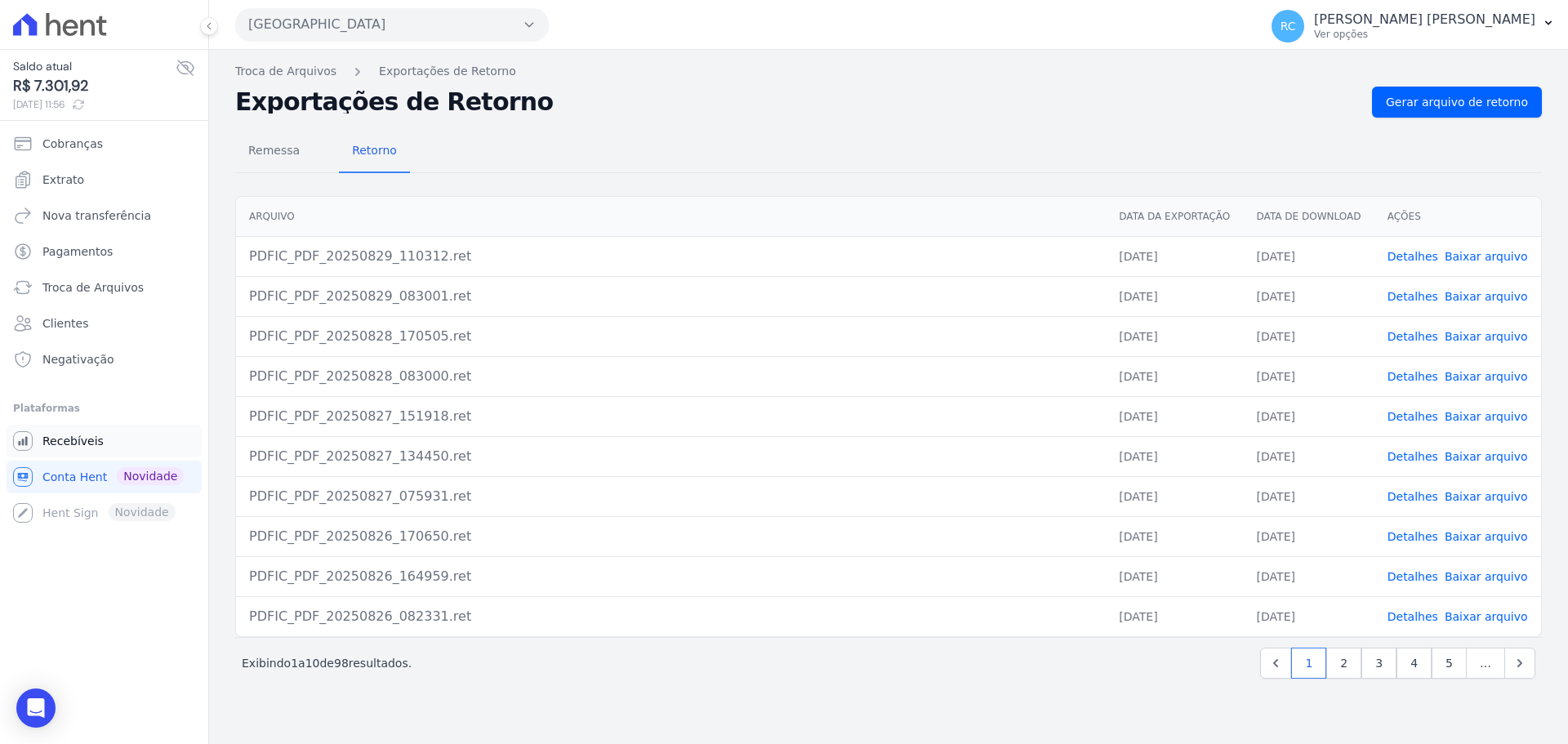
click at [114, 436] on link "Recebíveis" at bounding box center [104, 441] width 195 height 33
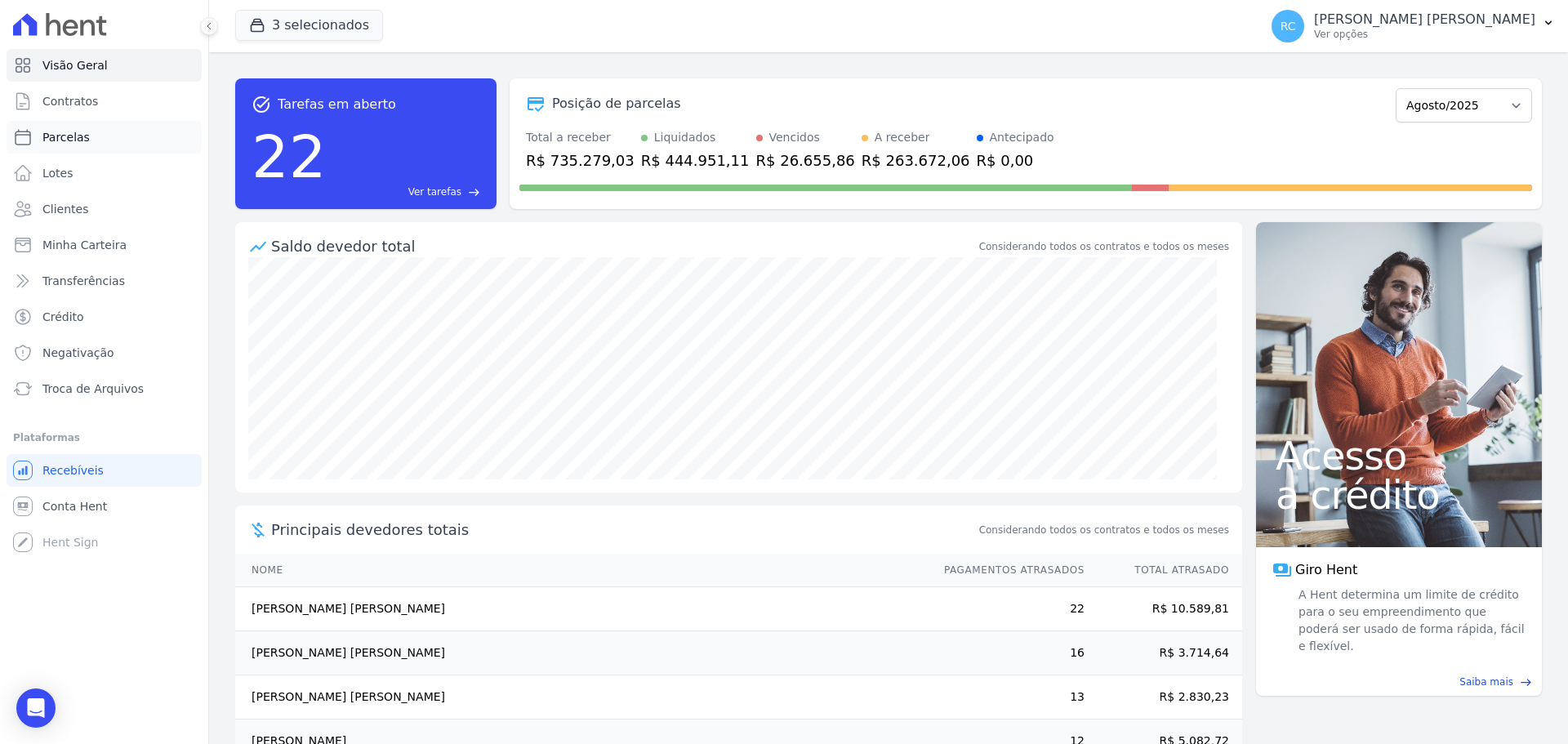
click at [110, 138] on link "Parcelas" at bounding box center [104, 138] width 195 height 33
click at [108, 138] on link "Parcelas" at bounding box center [104, 138] width 195 height 33
select select
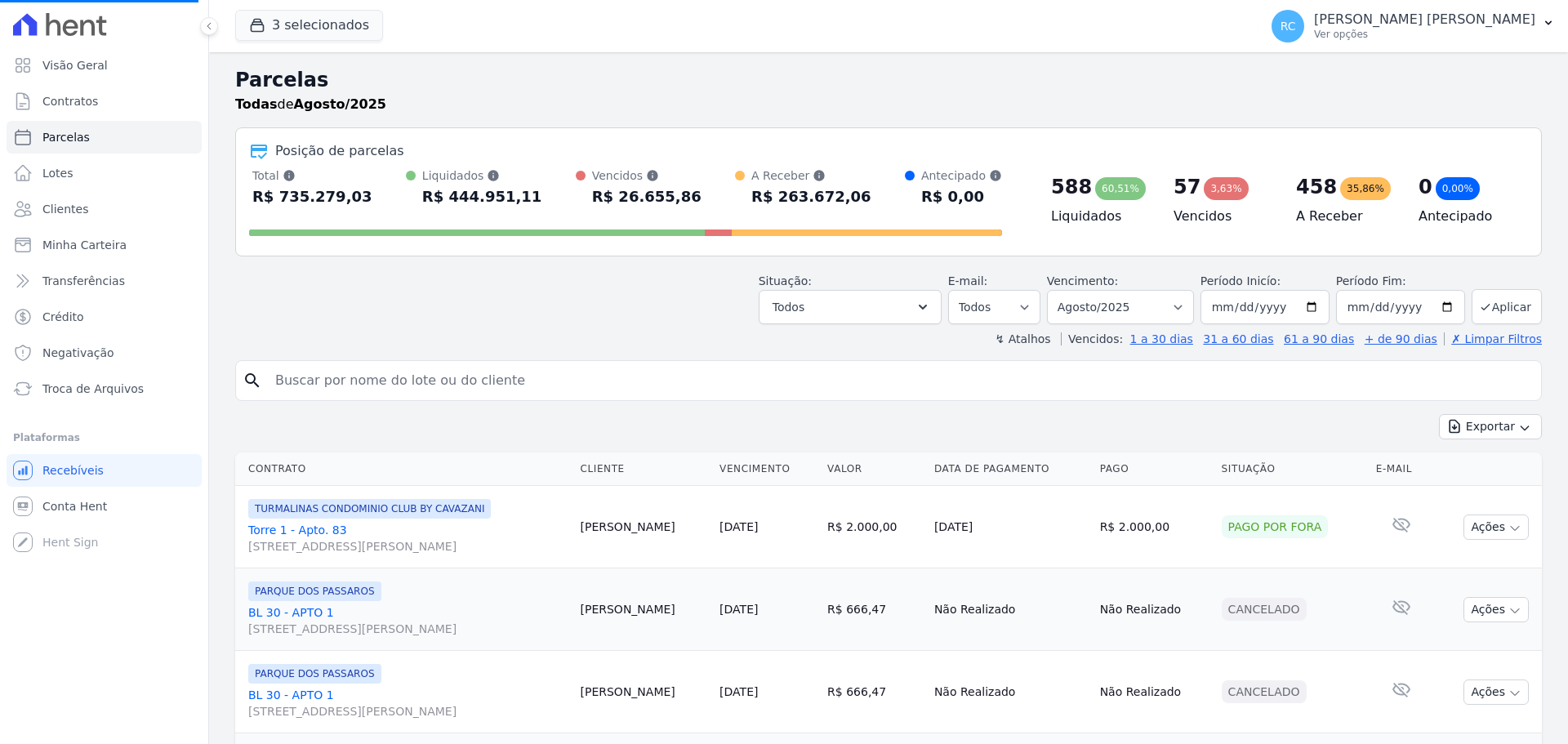
click at [346, 379] on input "search" at bounding box center [899, 381] width 1269 height 33
select select
click at [488, 379] on input "search" at bounding box center [899, 381] width 1269 height 33
paste input "[PERSON_NAME]"
type input "[PERSON_NAME]"
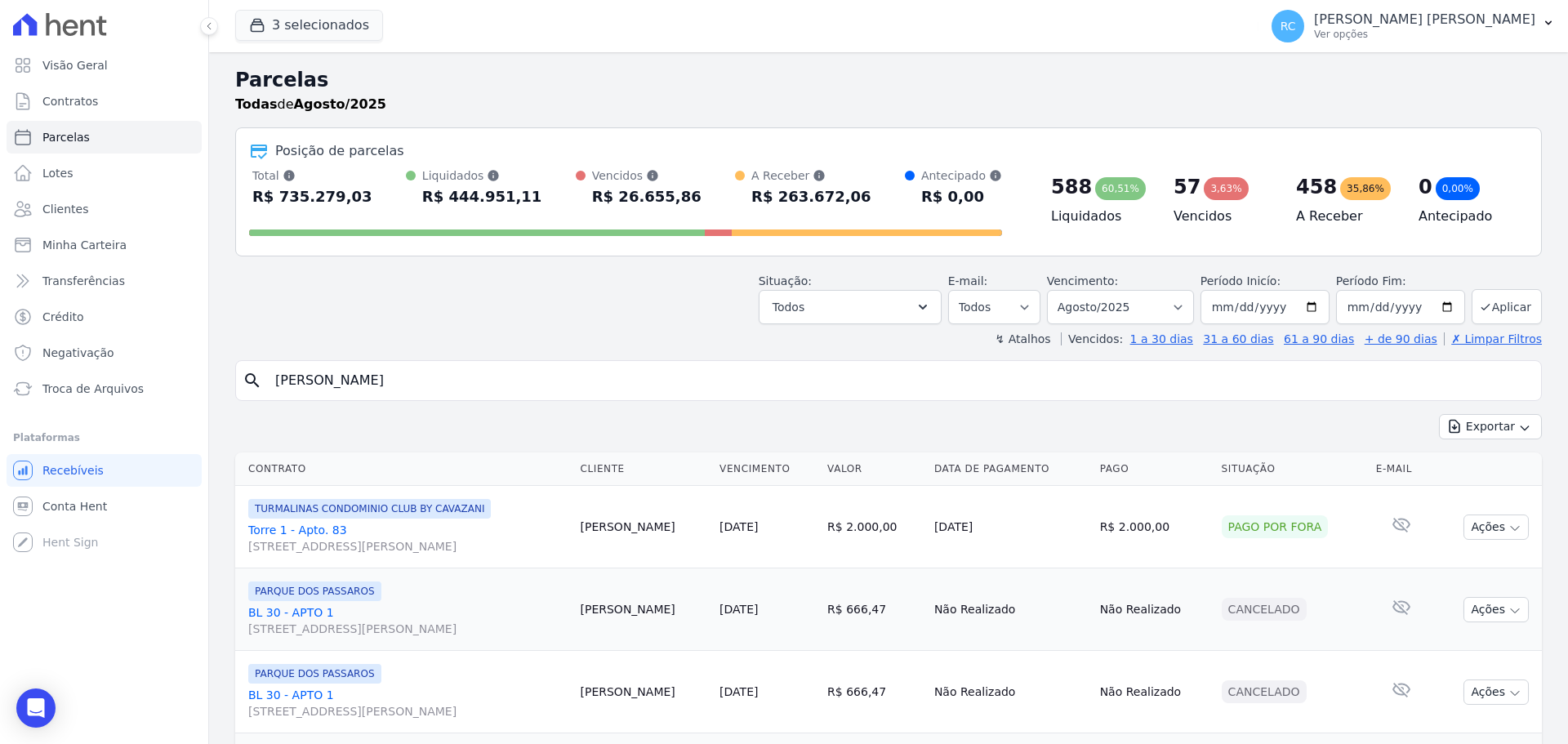
select select
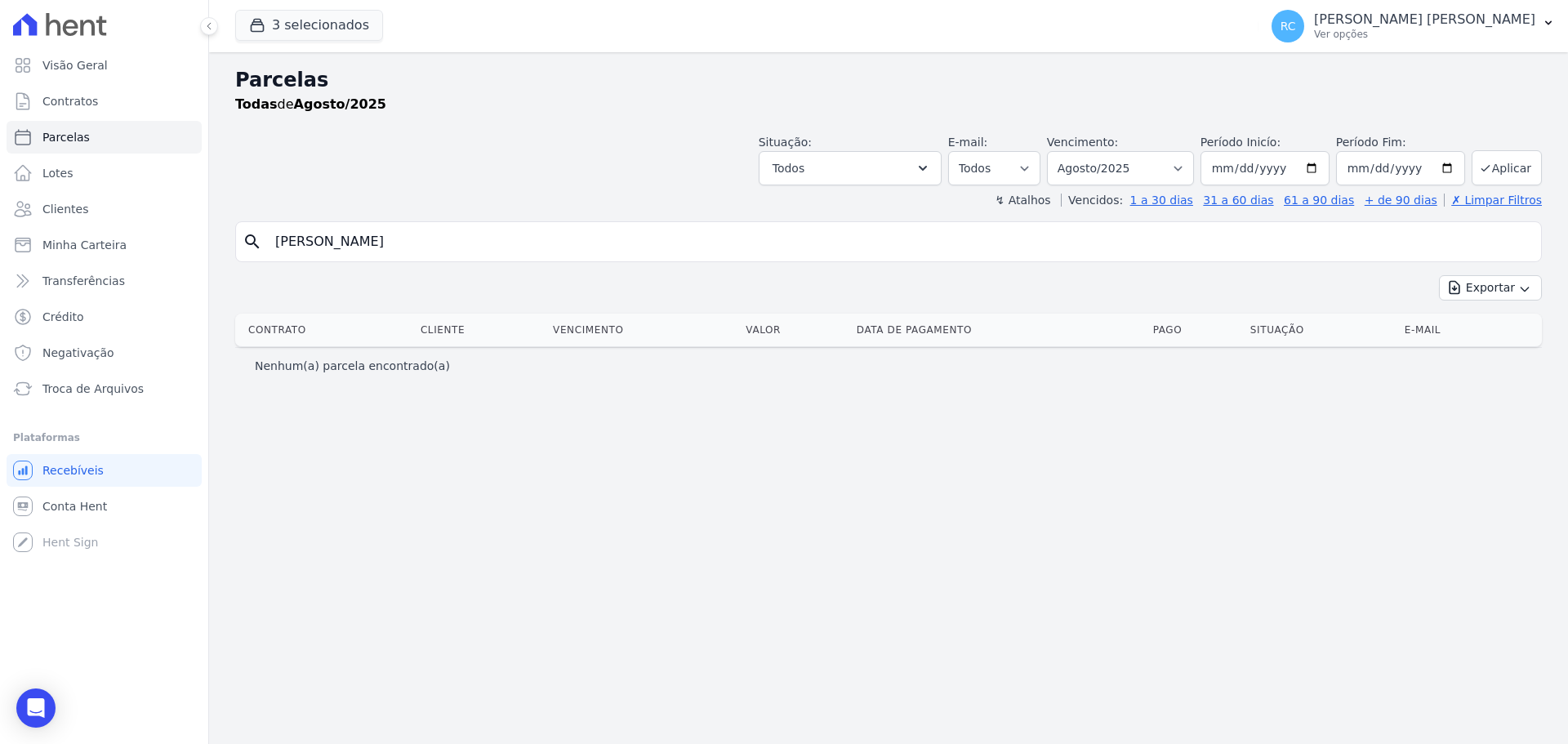
drag, startPoint x: 444, startPoint y: 239, endPoint x: 359, endPoint y: 241, distance: 85.0
click at [359, 241] on input "[PERSON_NAME]" at bounding box center [899, 242] width 1269 height 33
type input "[PERSON_NAME]"
select select
